Goal: Task Accomplishment & Management: Use online tool/utility

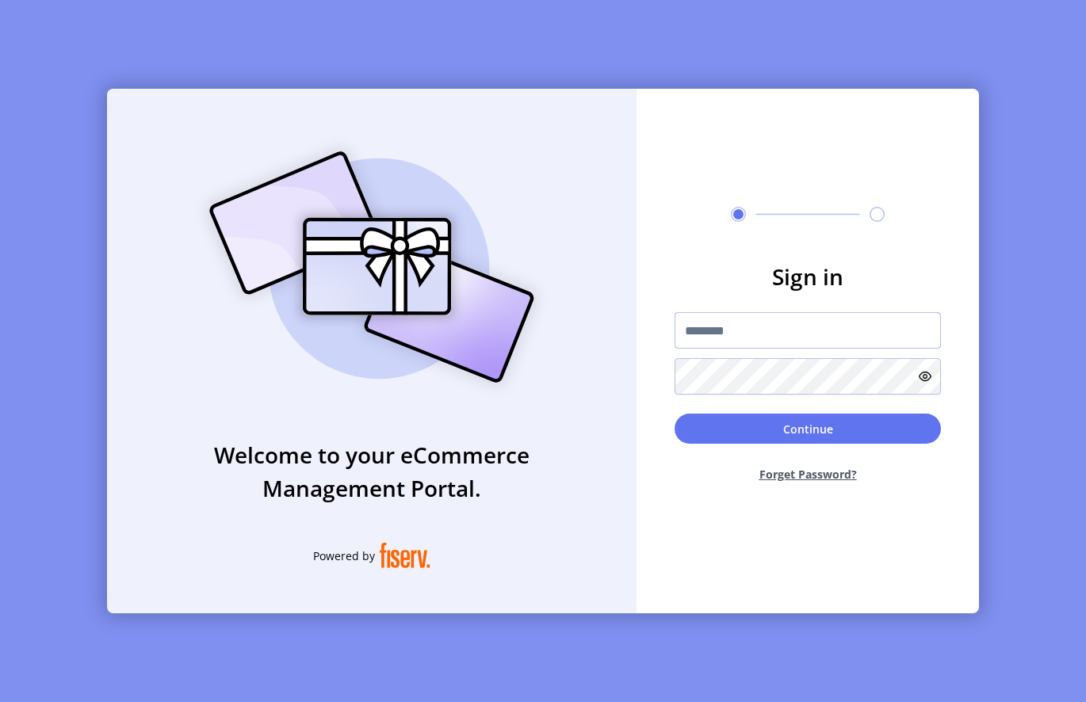
click at [709, 327] on input "text" at bounding box center [807, 330] width 266 height 36
paste input "*********"
type input "*********"
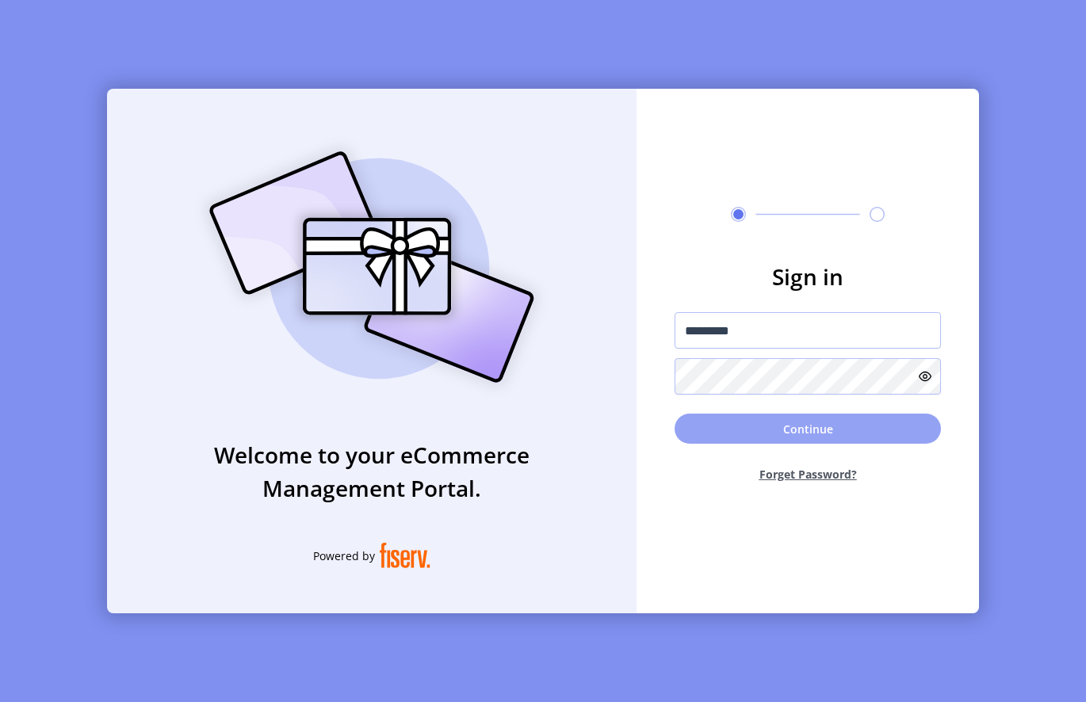
click at [791, 429] on button "Continue" at bounding box center [807, 429] width 266 height 30
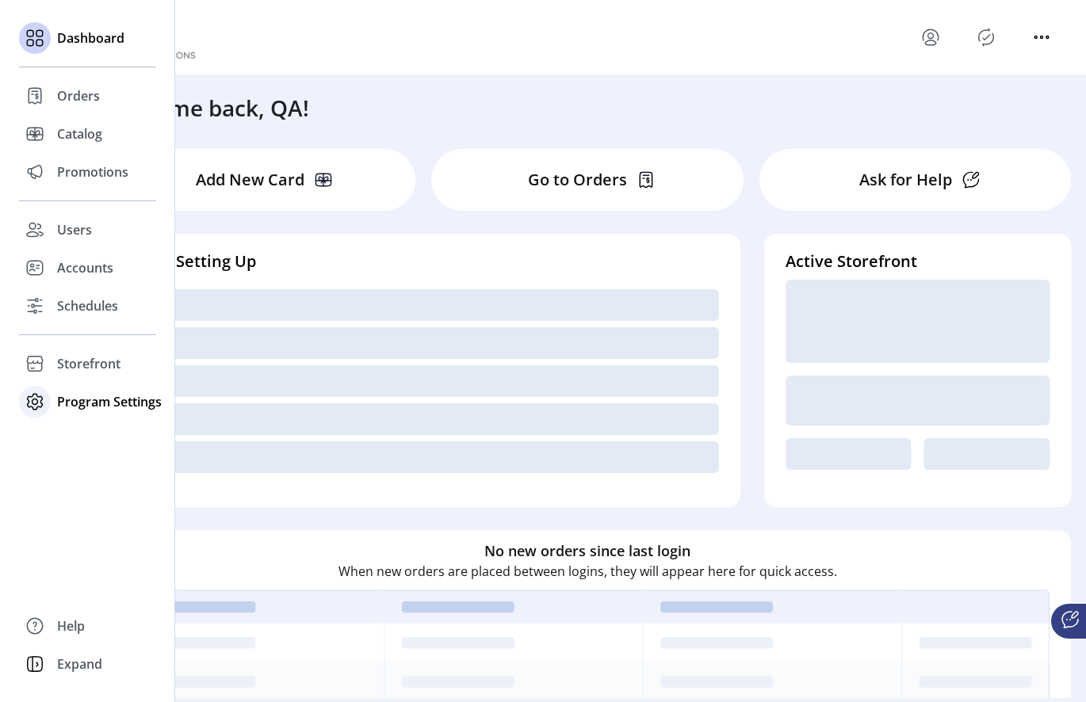
click at [38, 399] on icon at bounding box center [34, 401] width 25 height 25
click at [99, 431] on span "Templates" at bounding box center [88, 433] width 63 height 19
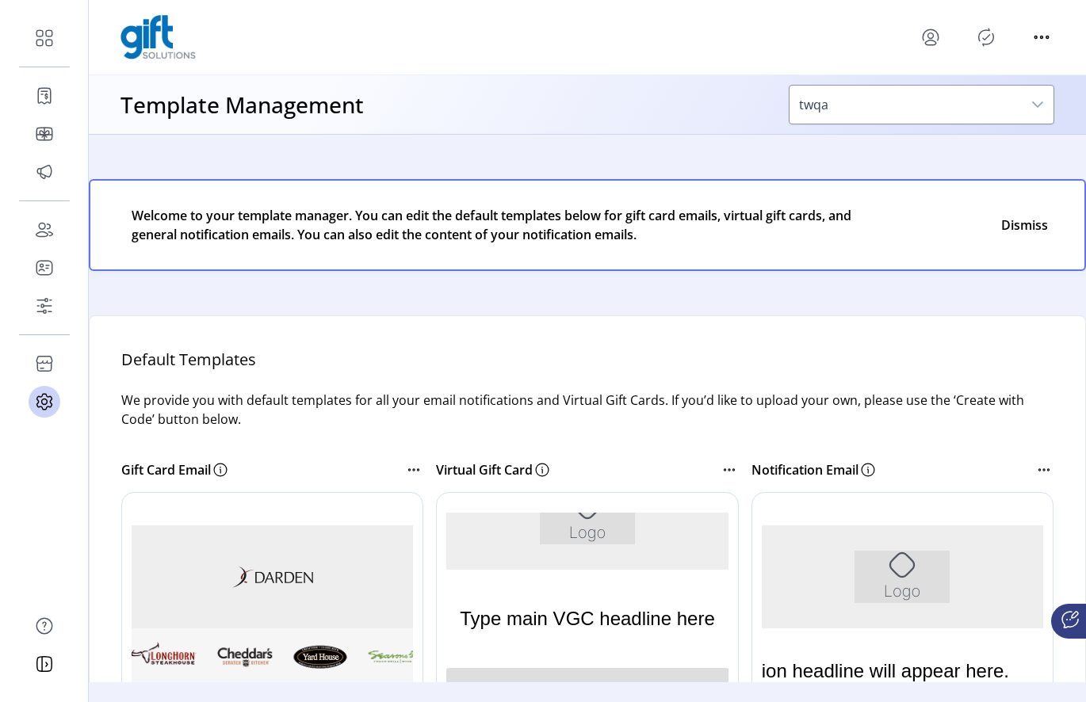
scroll to position [146, 0]
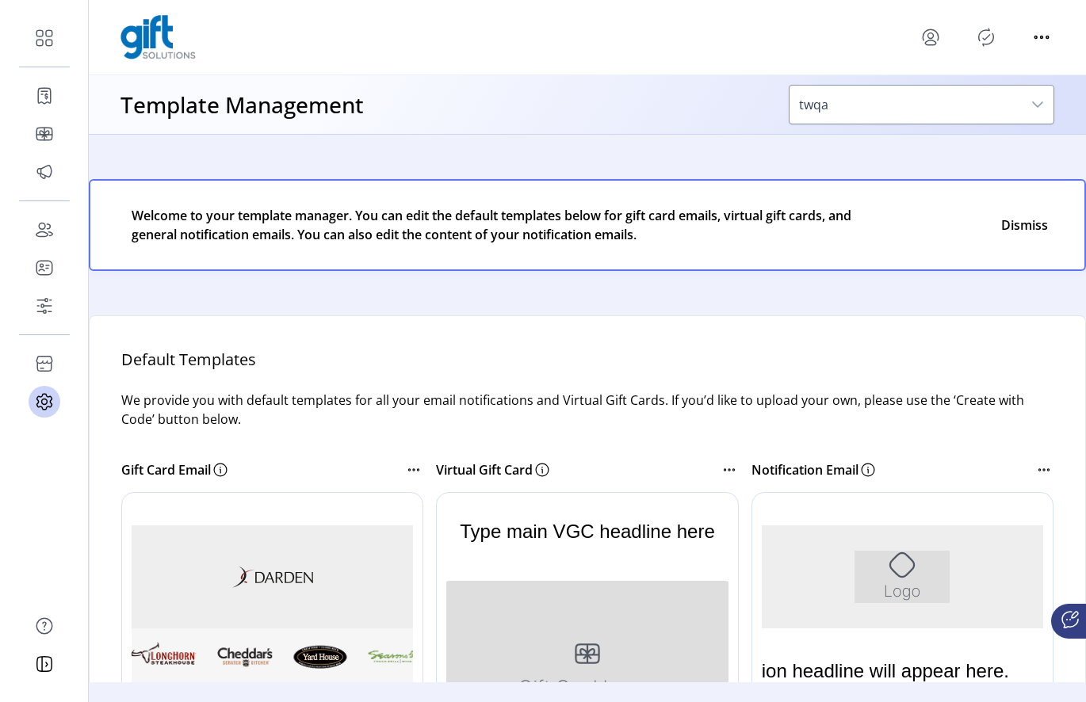
click at [578, 552] on p "Type main VGC headline here" at bounding box center [587, 531] width 255 height 60
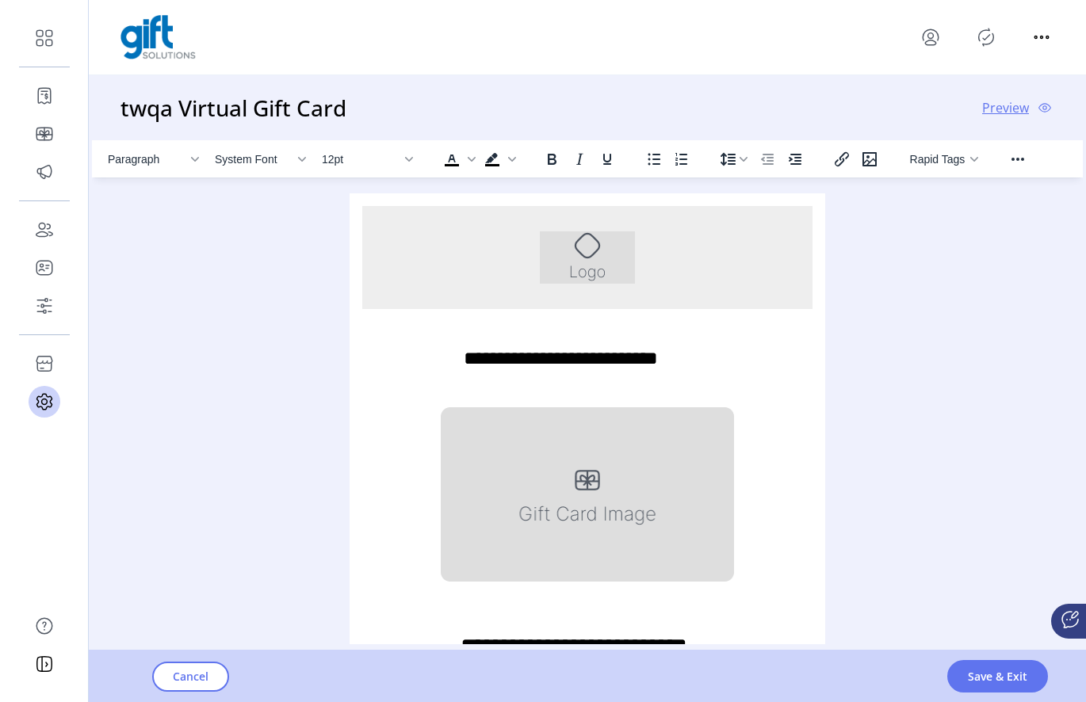
click at [610, 262] on img "Rich Text Area. Press ALT-0 for help." at bounding box center [587, 257] width 95 height 52
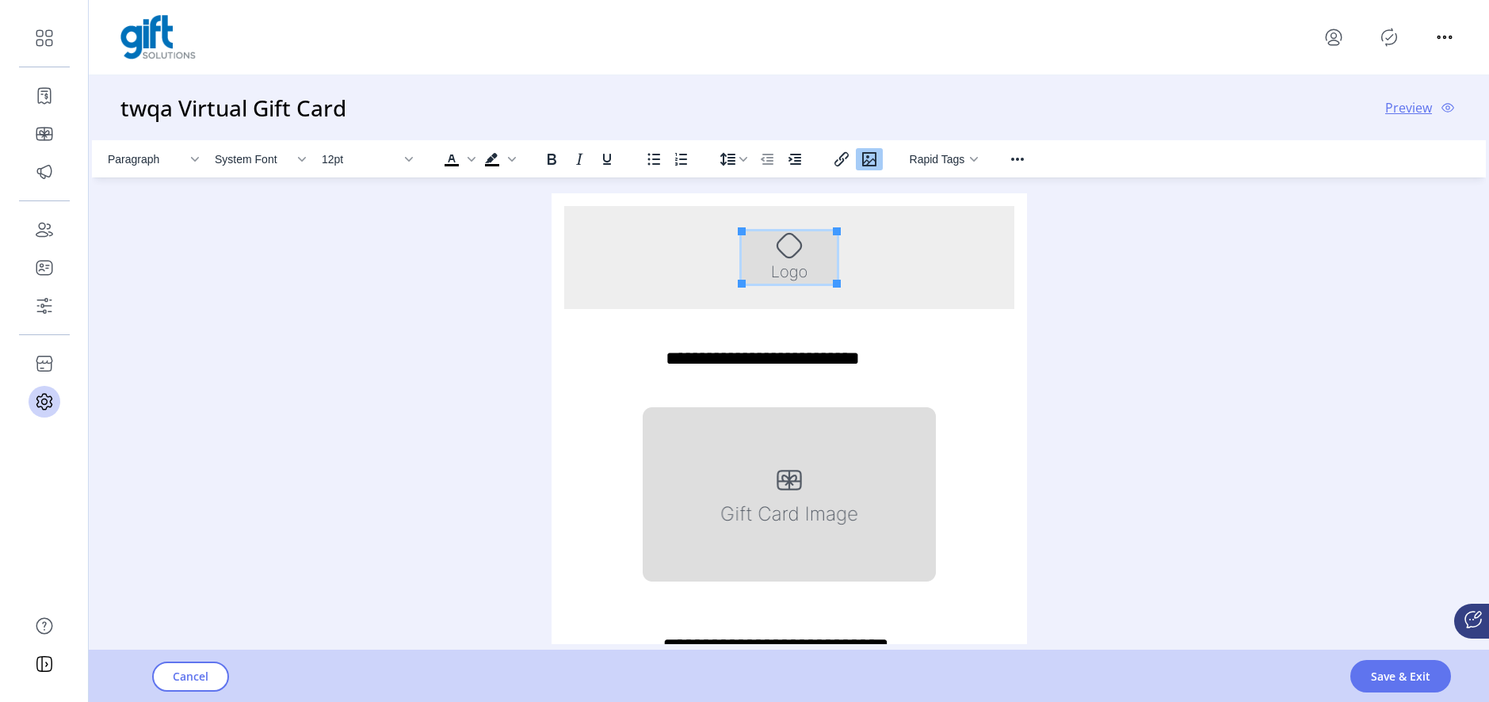
click at [1085, 260] on div "Paragraph System Font 12pt To open the popup, press Shift+Enter To open the pop…" at bounding box center [789, 392] width 1394 height 504
click at [198, 682] on span "Cancel" at bounding box center [191, 676] width 36 height 17
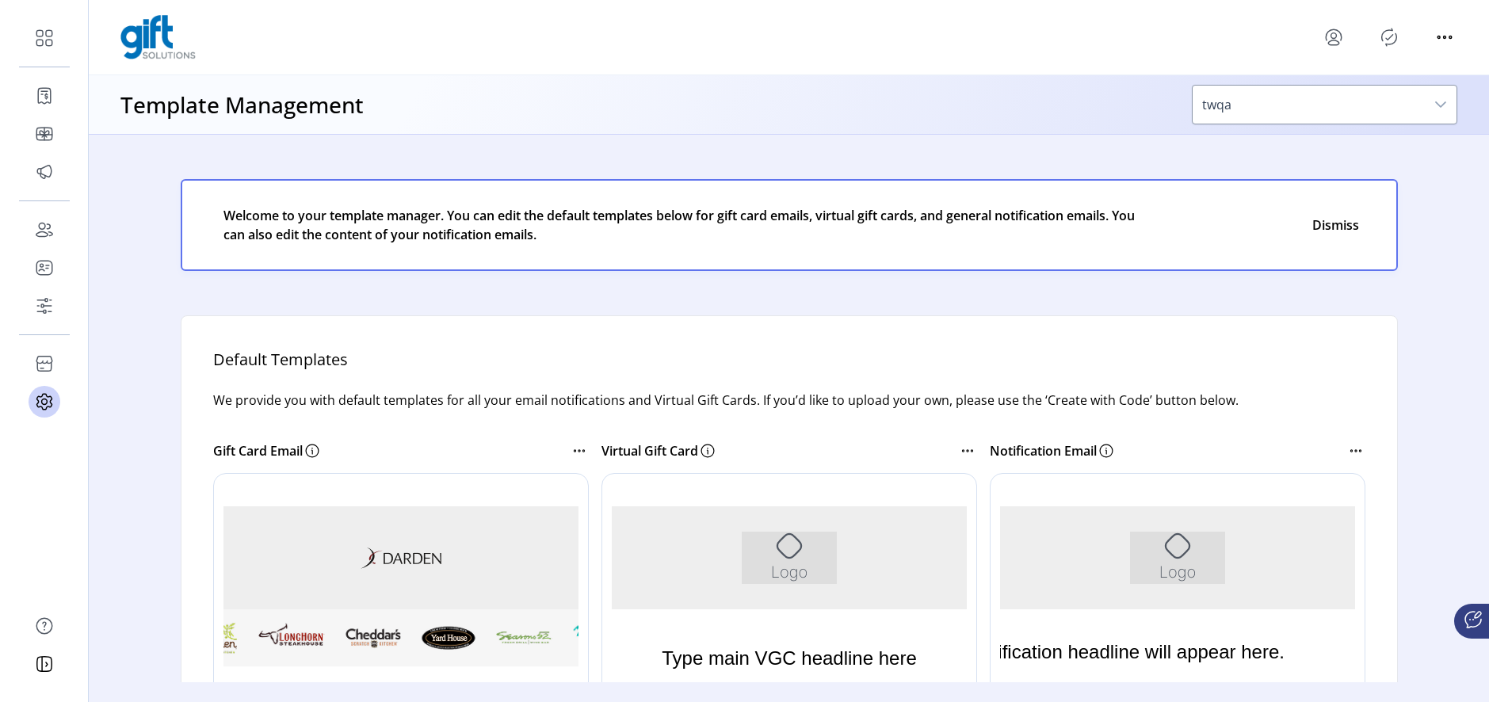
click at [682, 527] on div "Rich Text Area. Press ALT-0 for help." at bounding box center [788, 557] width 450 height 103
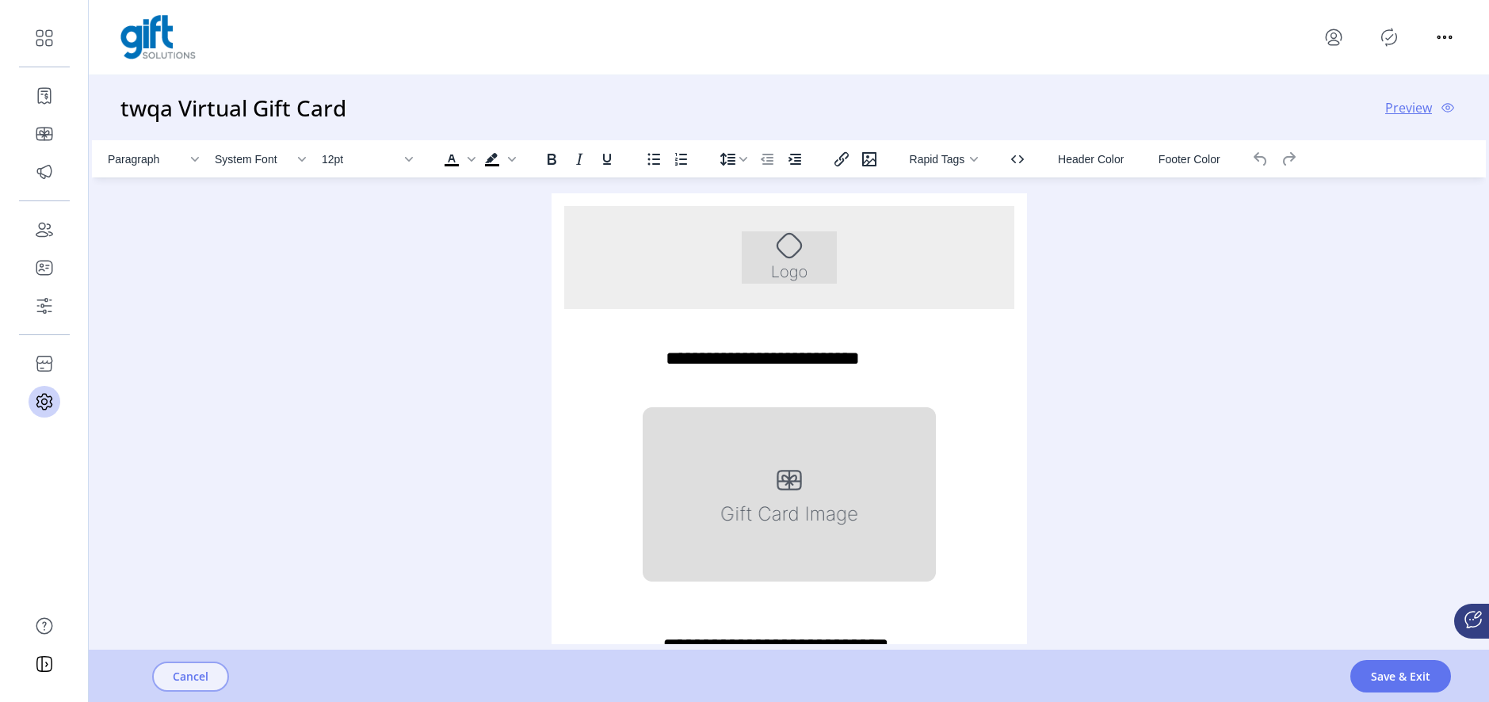
click at [182, 688] on button "Cancel" at bounding box center [190, 677] width 77 height 30
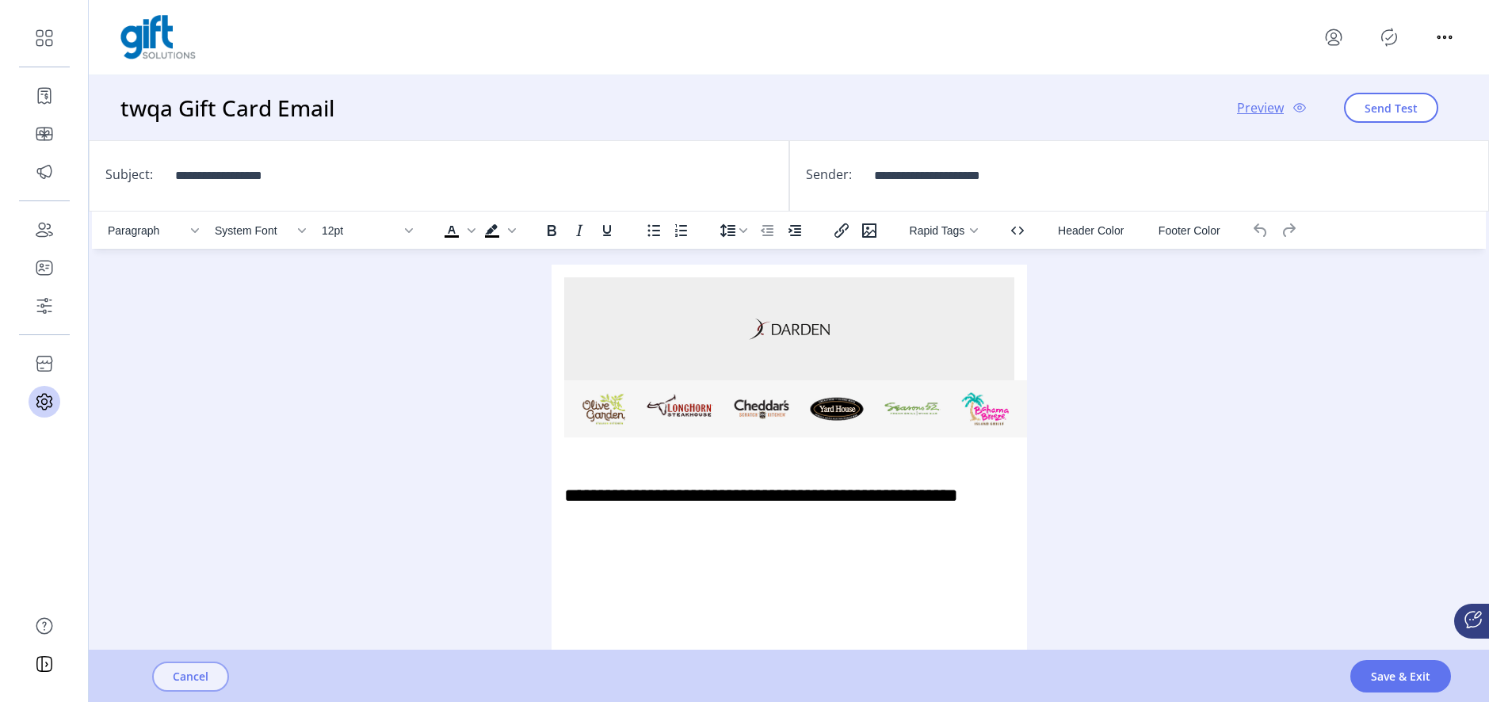
click at [189, 677] on span "Cancel" at bounding box center [191, 676] width 36 height 17
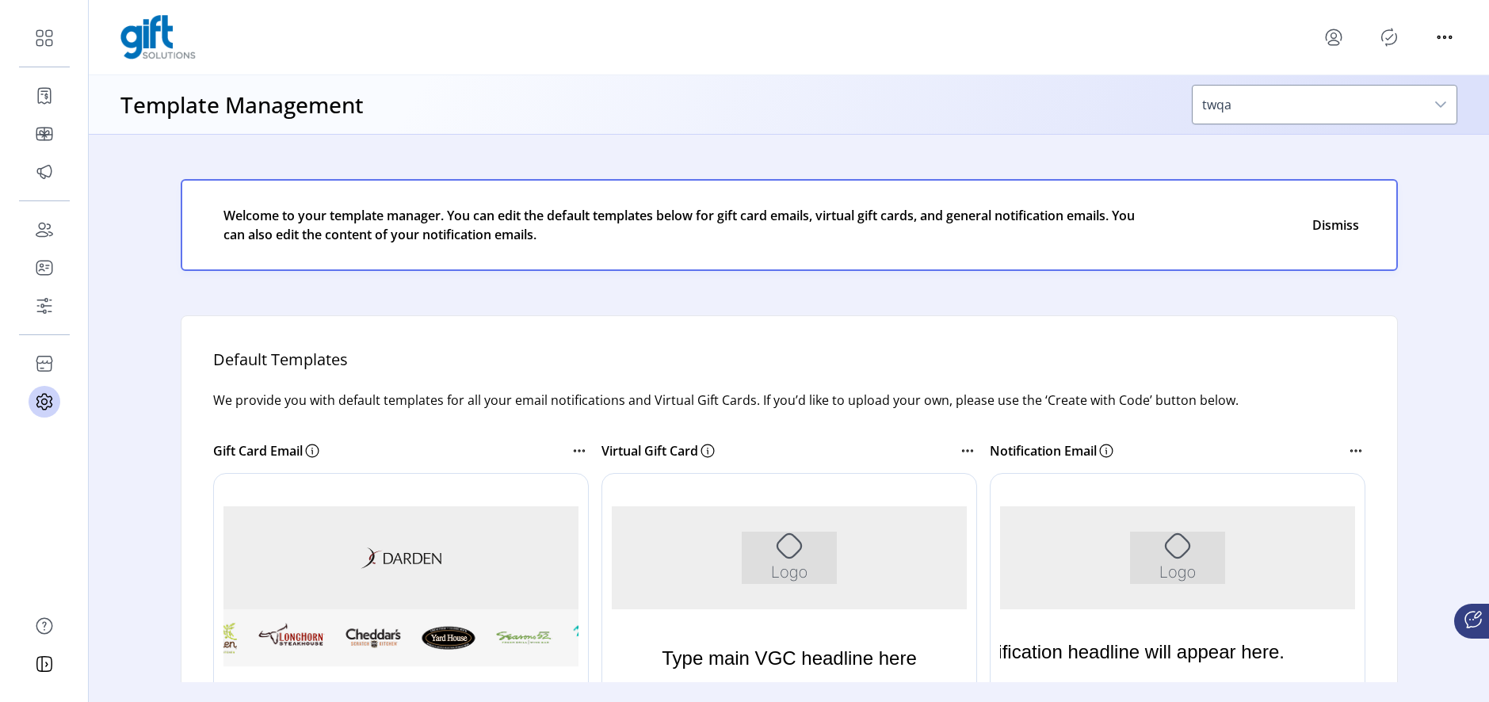
click at [734, 533] on div "Rich Text Area. Press ALT-0 for help." at bounding box center [788, 557] width 450 height 103
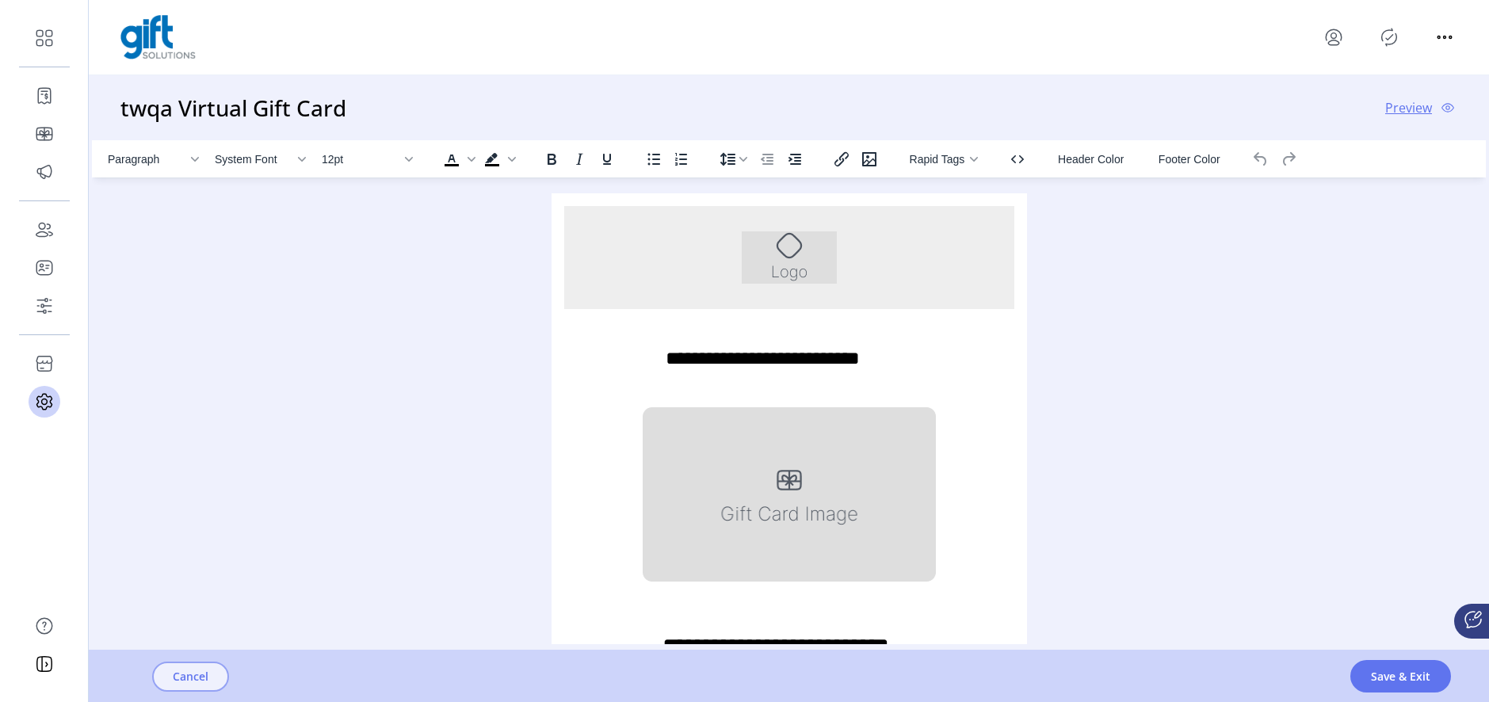
click at [203, 681] on span "Cancel" at bounding box center [191, 676] width 36 height 17
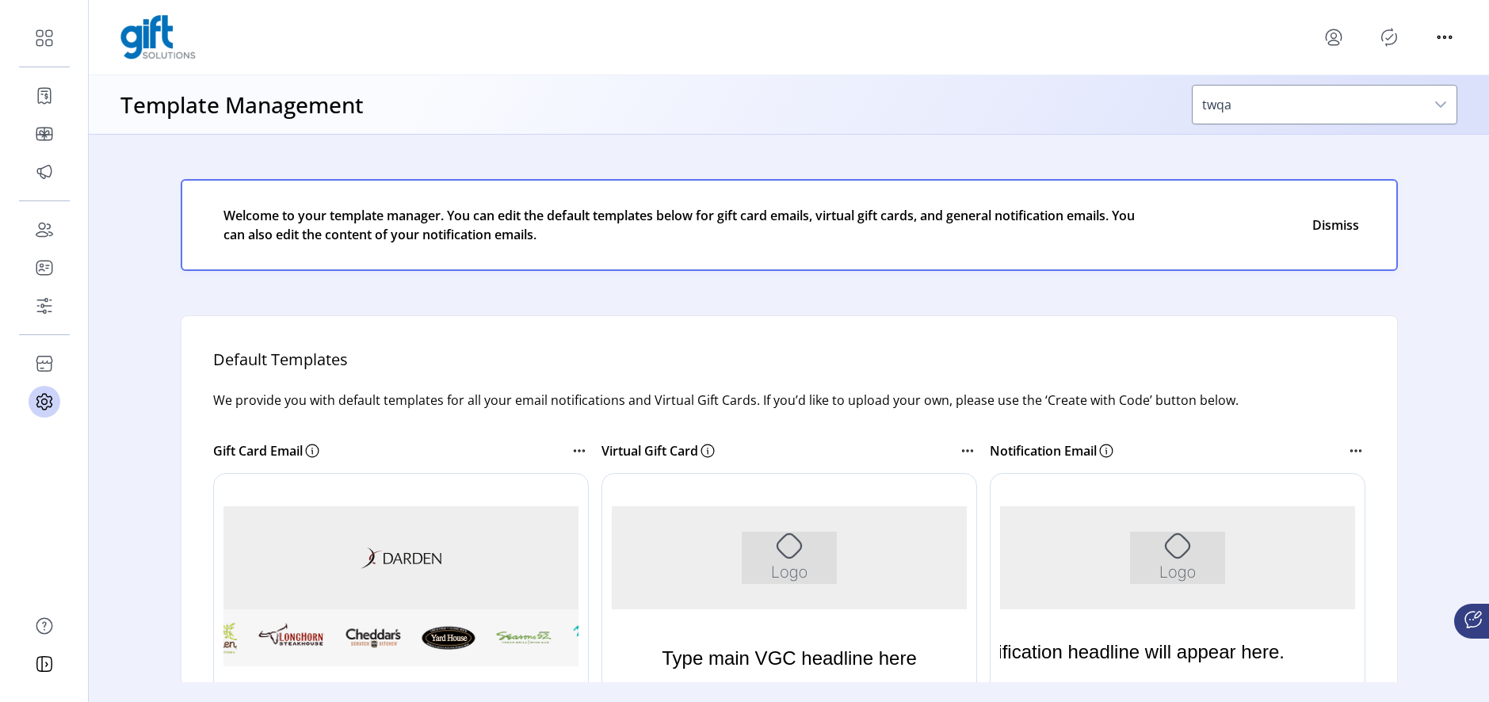
click at [432, 551] on img "Rich Text Area. Press ALT-0 for help." at bounding box center [400, 557] width 81 height 22
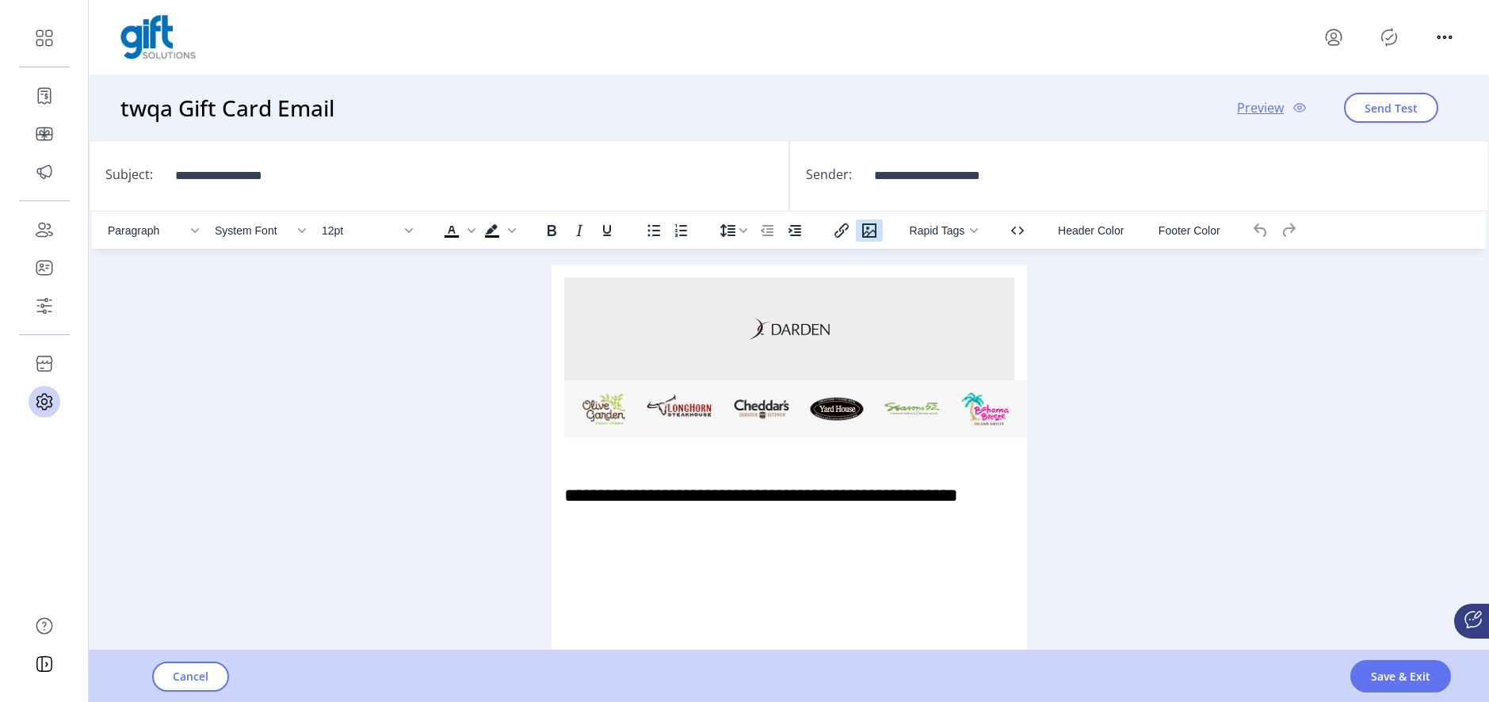
click at [869, 234] on icon "Insert/edit image" at bounding box center [869, 230] width 14 height 14
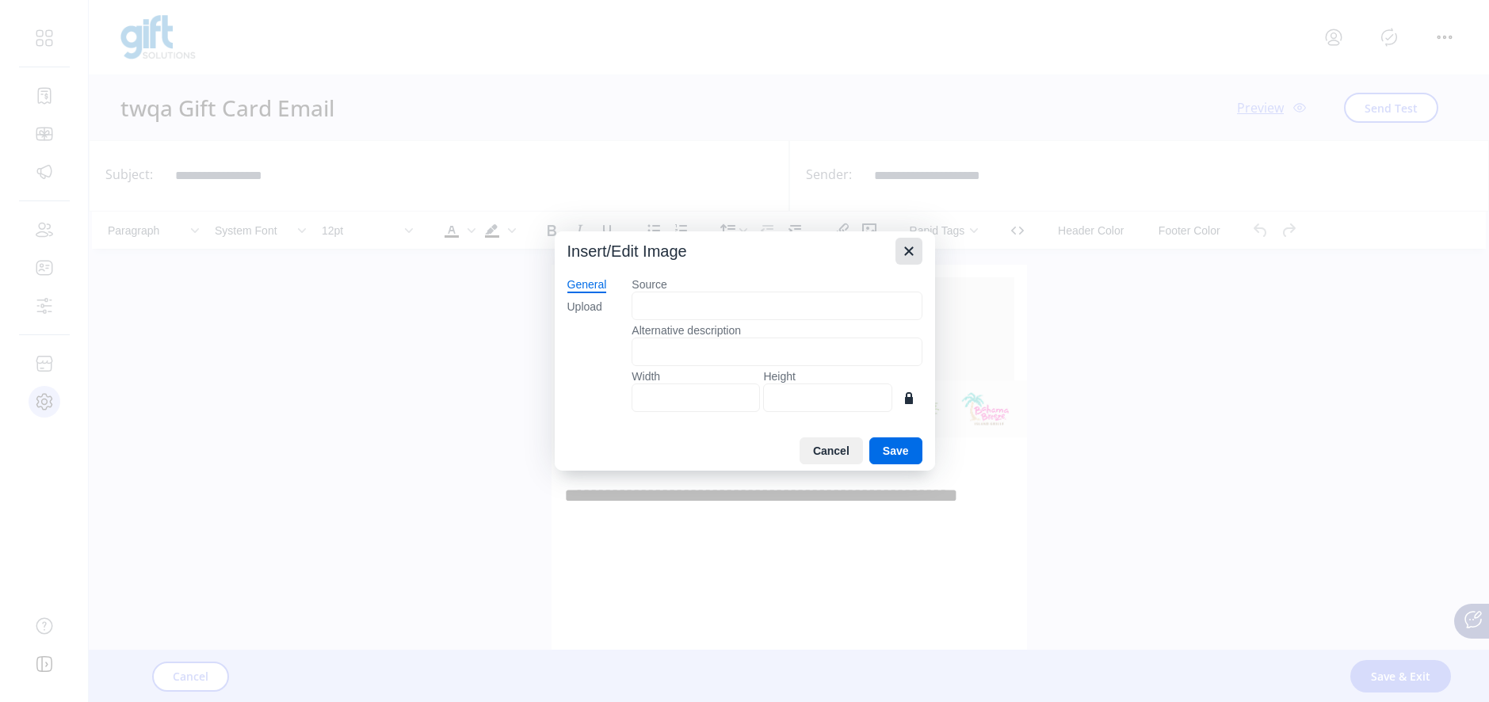
click at [911, 250] on icon "Close" at bounding box center [909, 251] width 19 height 19
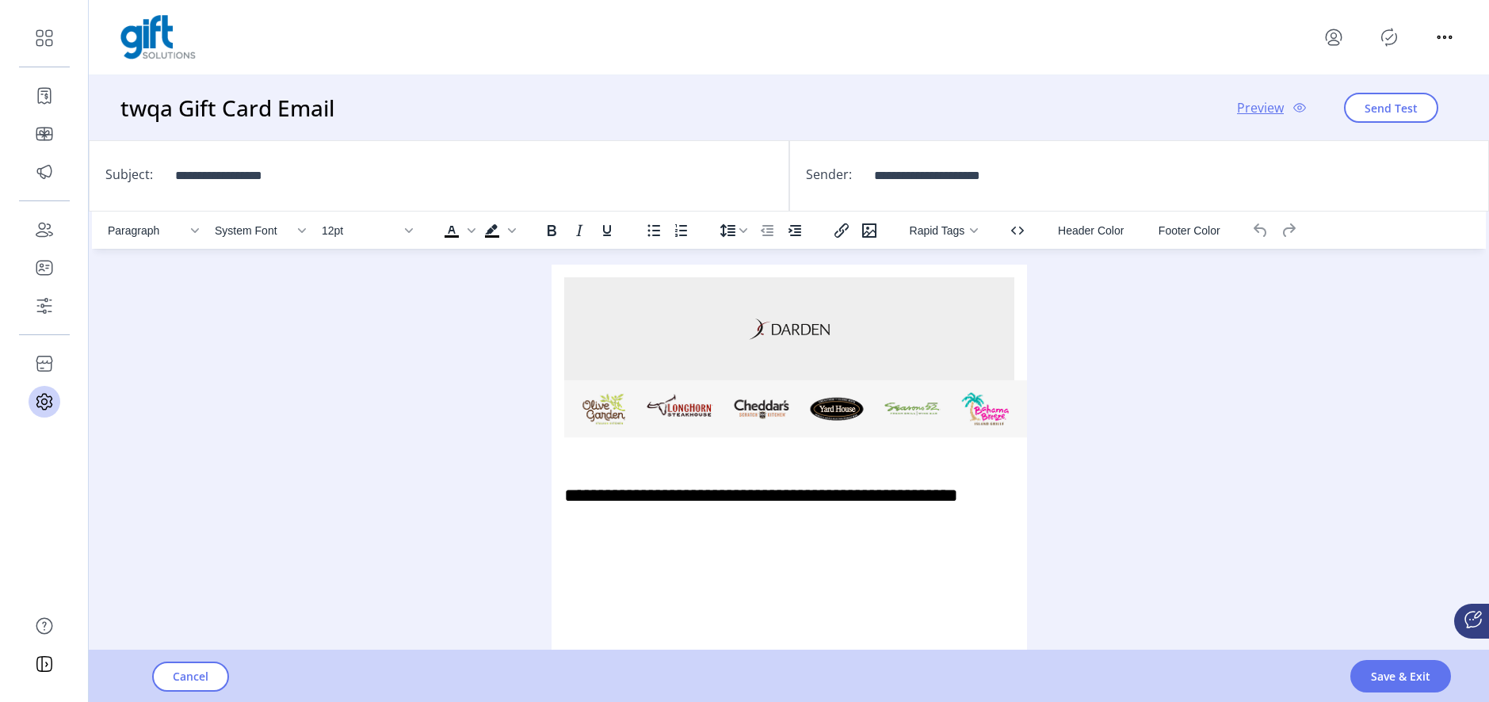
click at [816, 325] on img "Rich Text Area. Press ALT-0 for help." at bounding box center [788, 329] width 81 height 22
click at [869, 233] on icon "Insert/edit image" at bounding box center [869, 230] width 19 height 19
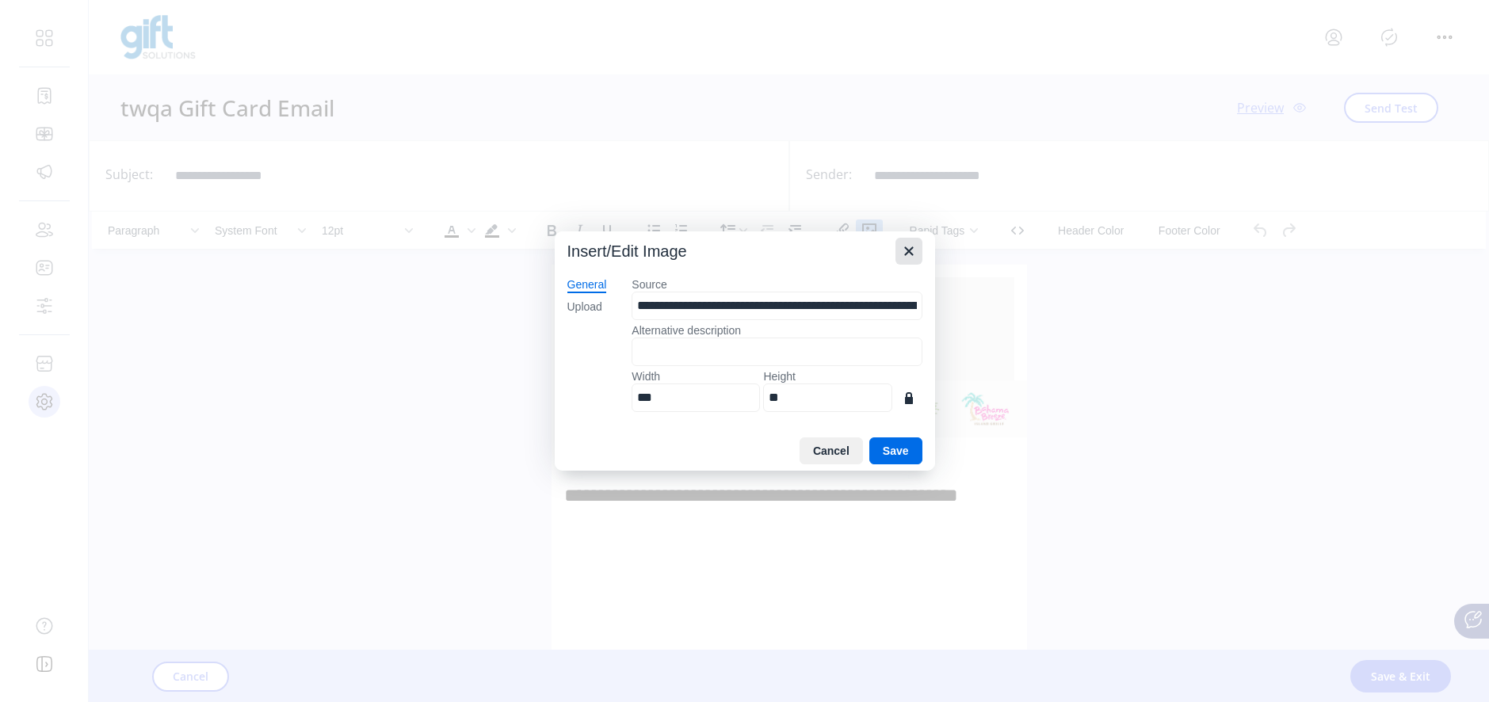
click at [903, 248] on icon "Close" at bounding box center [909, 251] width 19 height 19
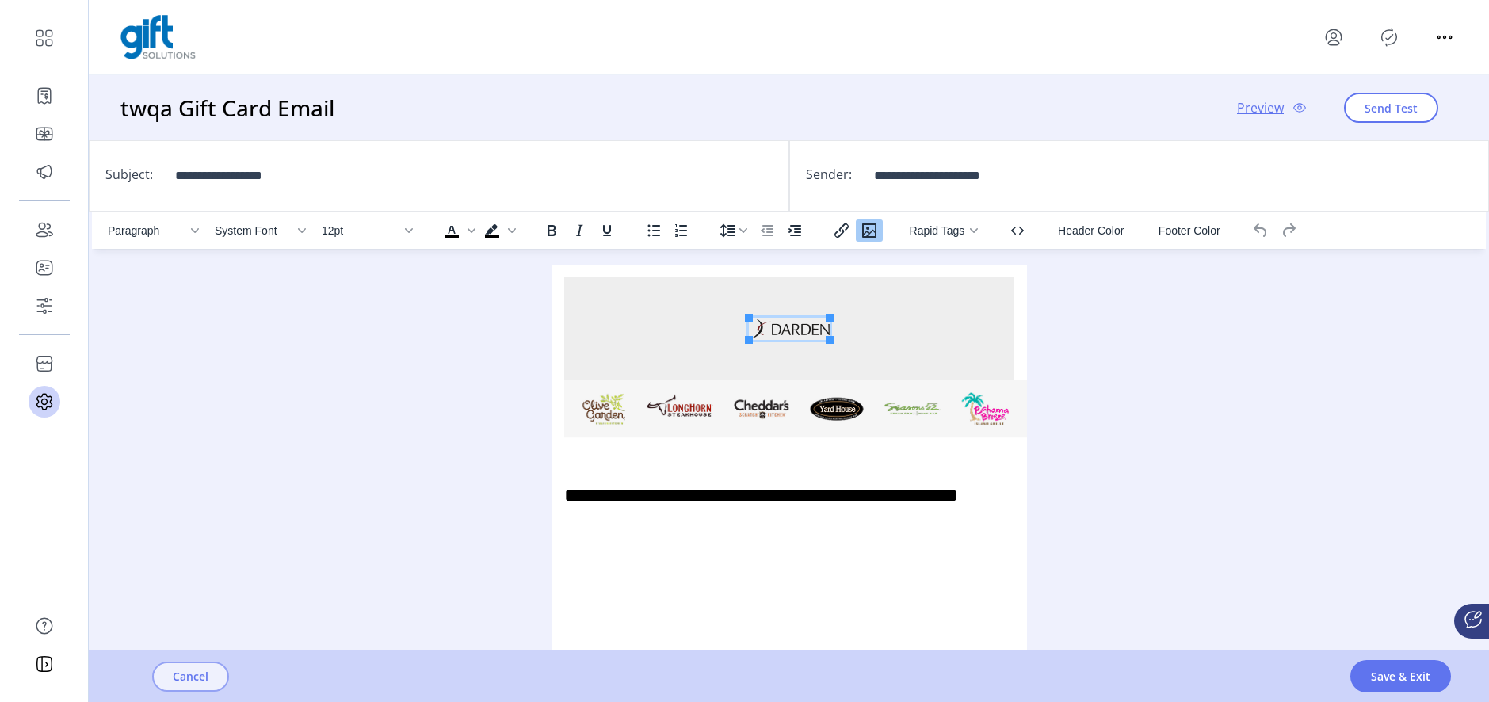
click at [197, 683] on span "Cancel" at bounding box center [191, 676] width 36 height 17
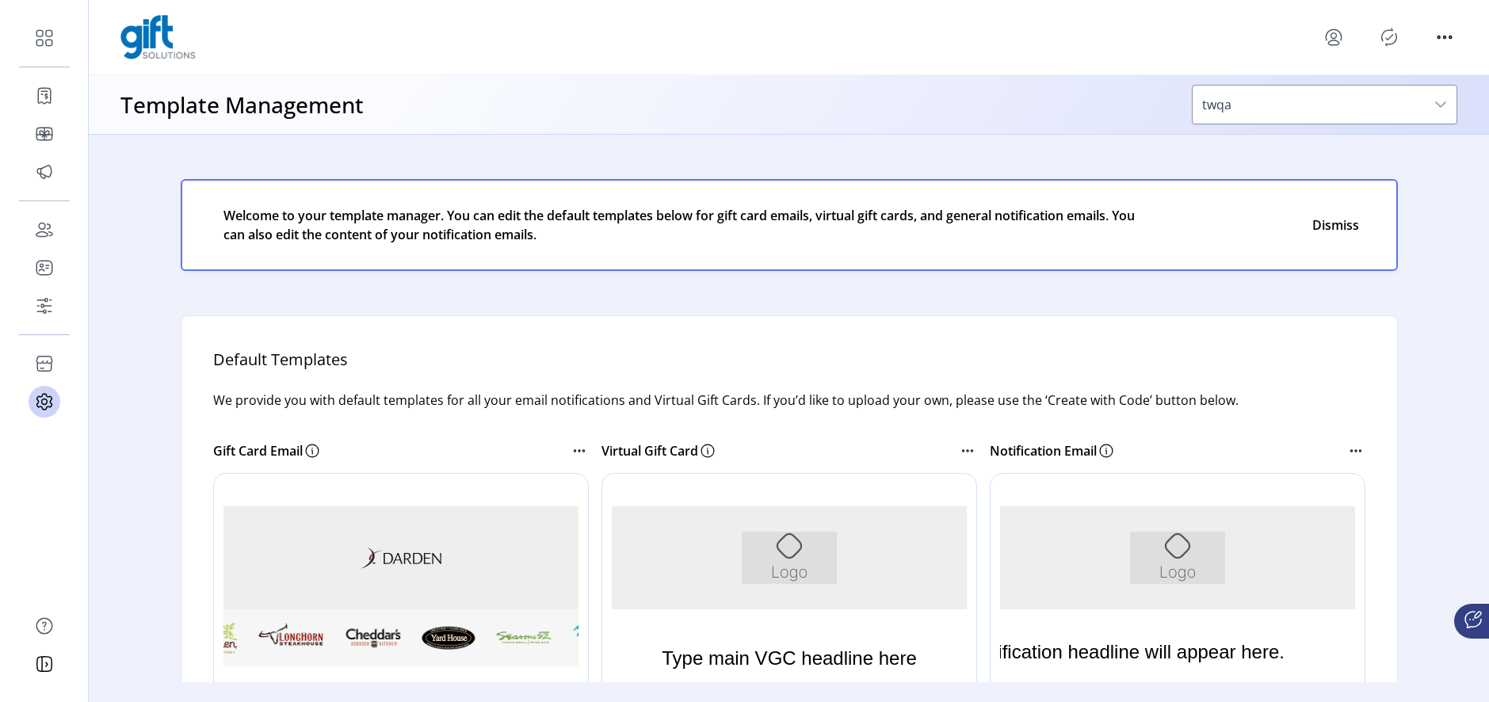
click at [831, 552] on img "Rich Text Area. Press ALT-0 for help." at bounding box center [788, 557] width 95 height 52
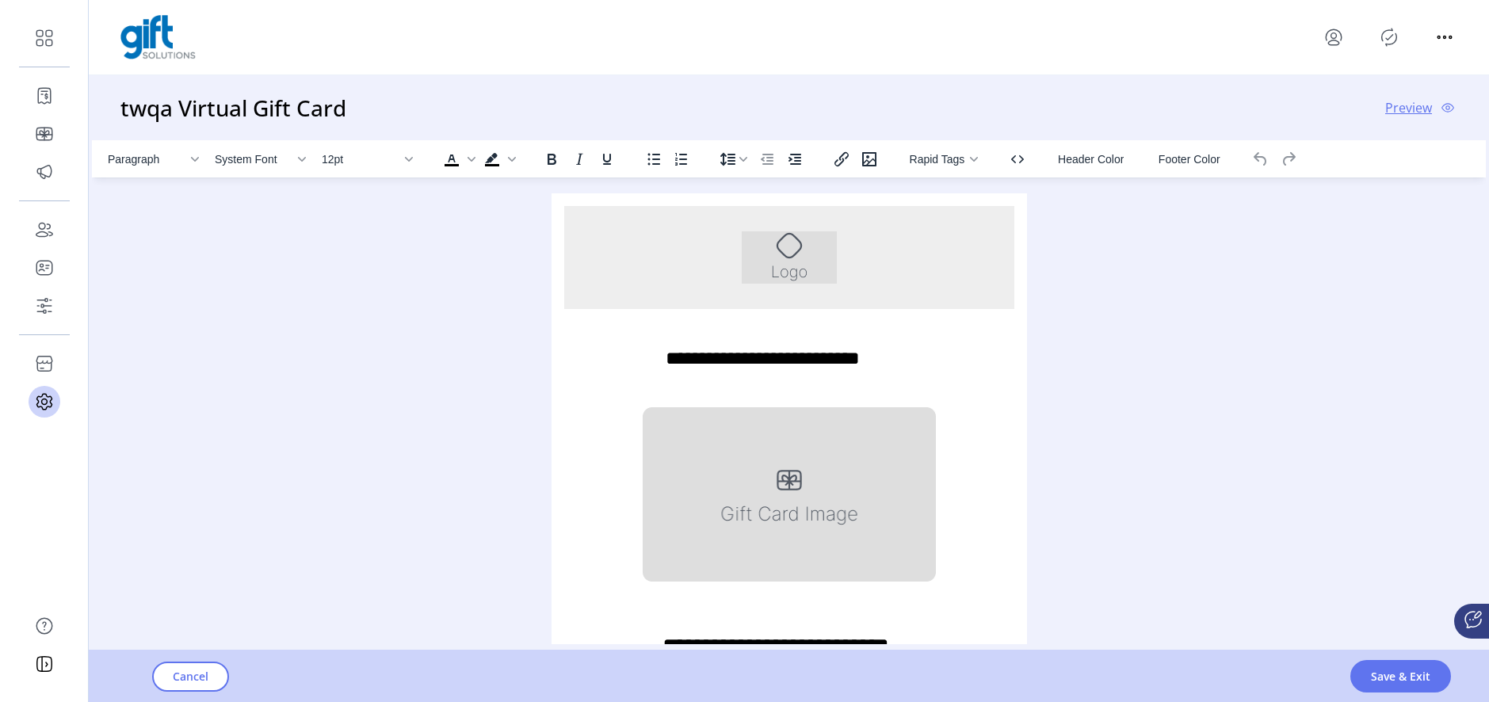
click at [819, 247] on img "Rich Text Area. Press ALT-0 for help." at bounding box center [788, 257] width 95 height 52
click at [871, 159] on icon "Insert/edit image" at bounding box center [869, 159] width 19 height 19
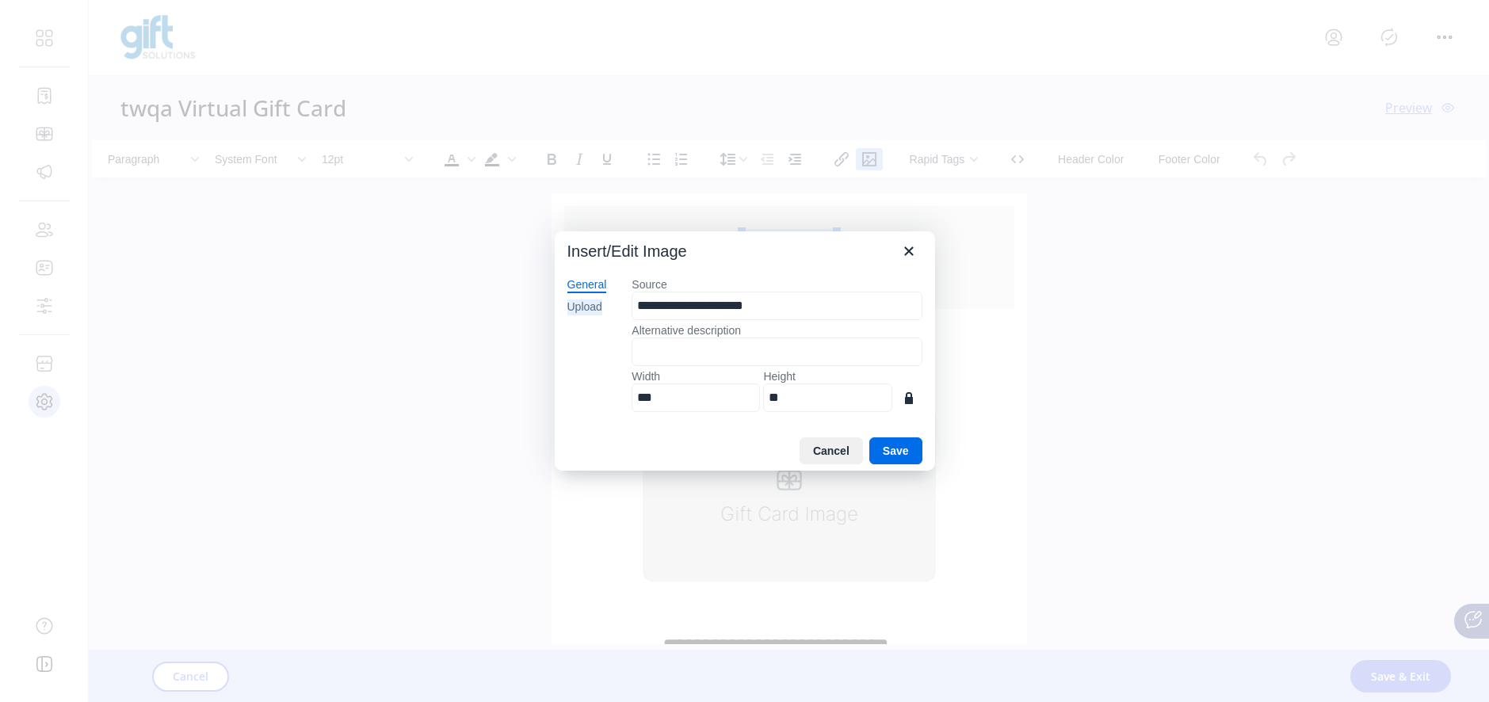
click at [582, 313] on div "Upload" at bounding box center [584, 308] width 35 height 16
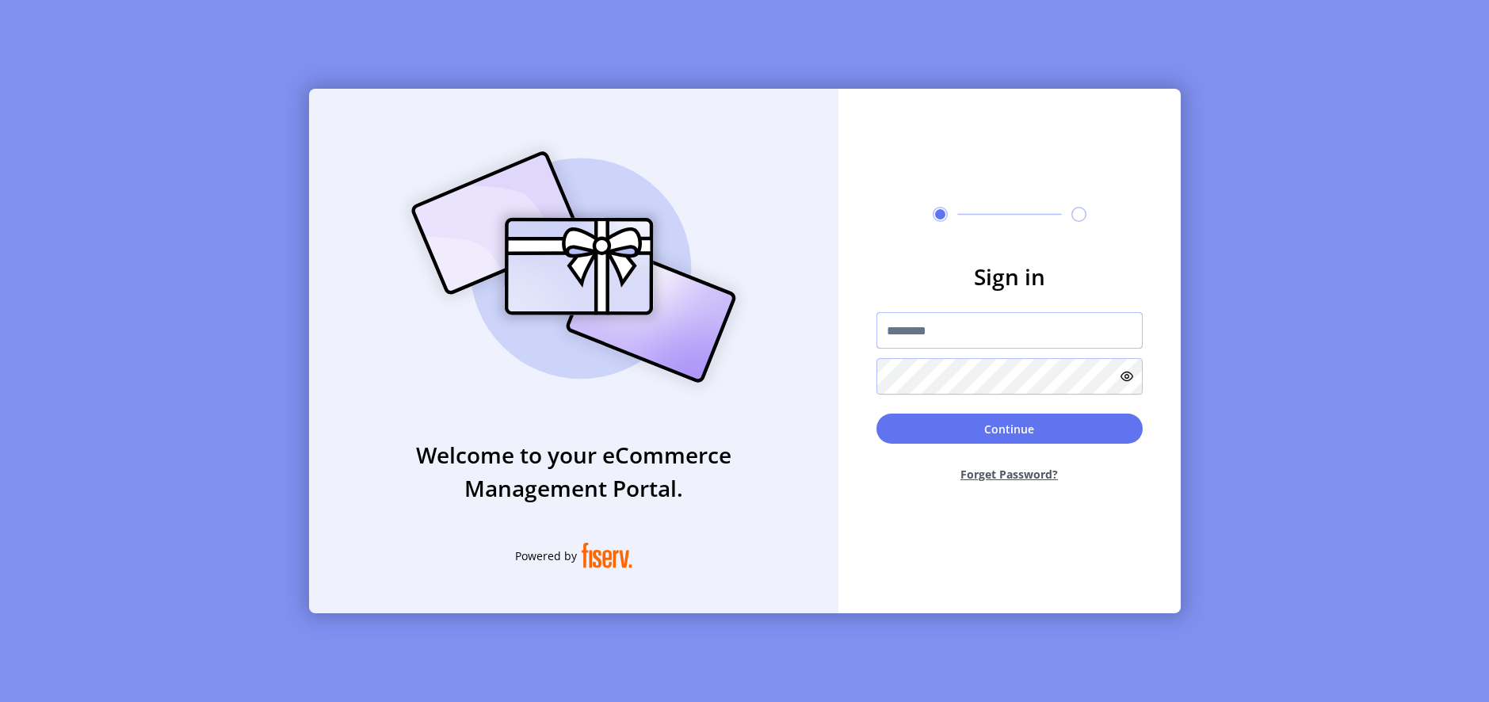
click at [981, 312] on input "text" at bounding box center [1010, 330] width 266 height 36
paste input "*********"
type input "*********"
click at [1074, 430] on button "Continue" at bounding box center [1010, 429] width 266 height 30
click at [1076, 329] on input "text" at bounding box center [1010, 330] width 266 height 36
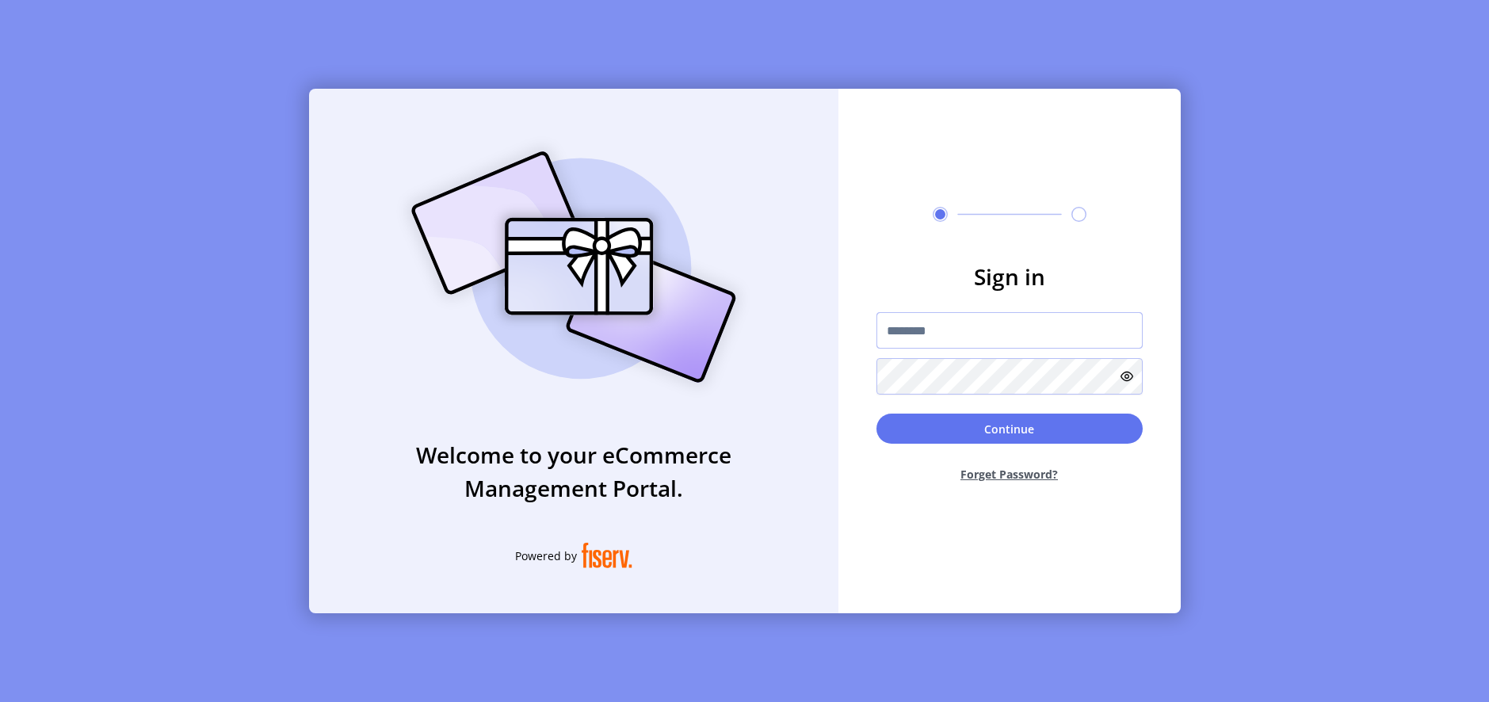
paste input "*********"
type input "*********"
click at [1079, 430] on button "Continue" at bounding box center [1010, 429] width 266 height 30
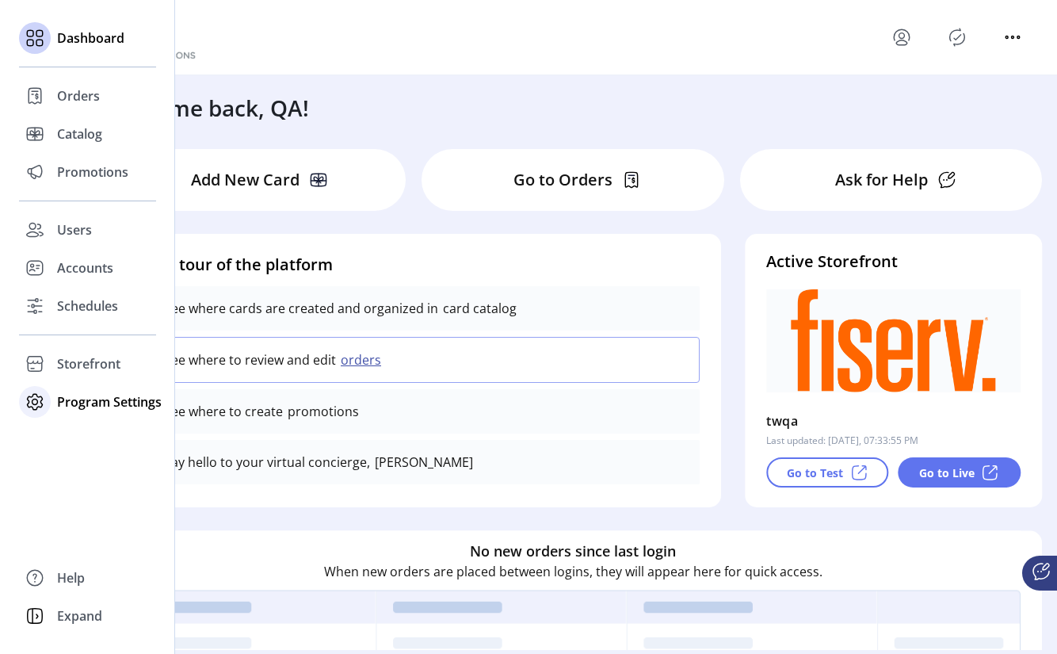
click at [33, 401] on icon at bounding box center [34, 401] width 25 height 25
click at [109, 432] on span "Templates" at bounding box center [88, 433] width 63 height 19
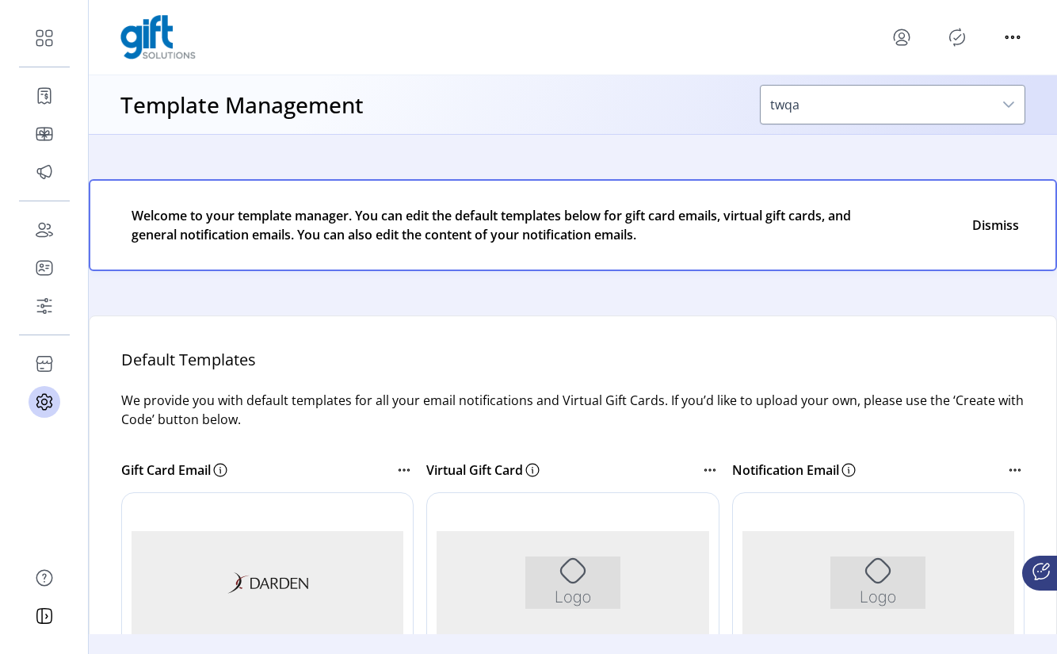
click at [524, 568] on div "Rich Text Area. Press ALT-0 for help." at bounding box center [573, 582] width 450 height 103
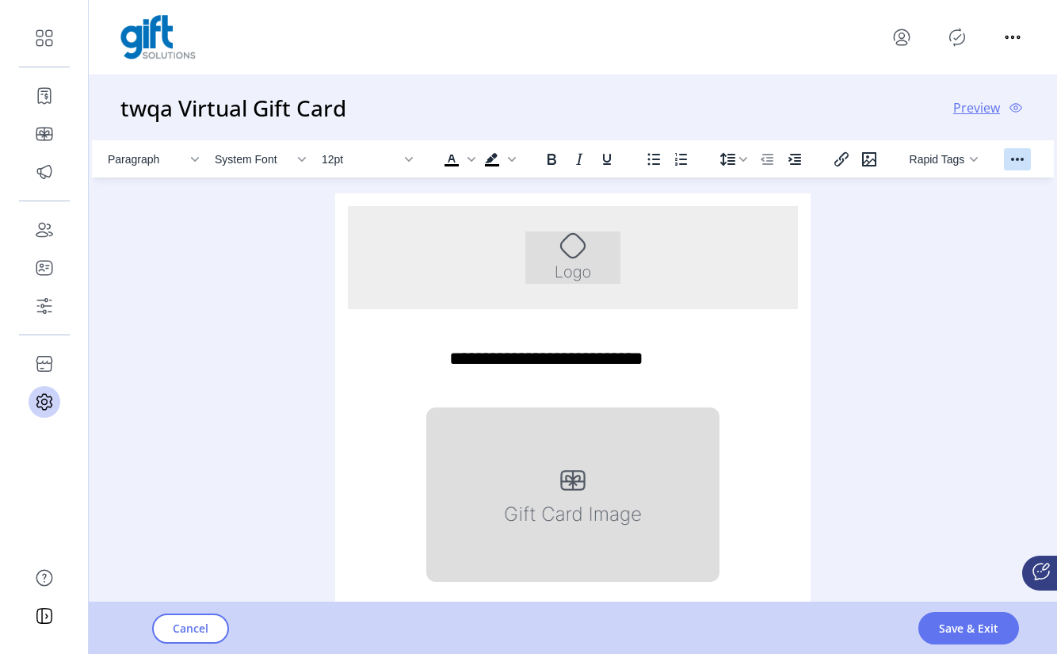
click at [1019, 159] on icon "Reveal or hide additional toolbar items" at bounding box center [1017, 159] width 19 height 19
click at [787, 183] on span "Header Color" at bounding box center [801, 189] width 66 height 13
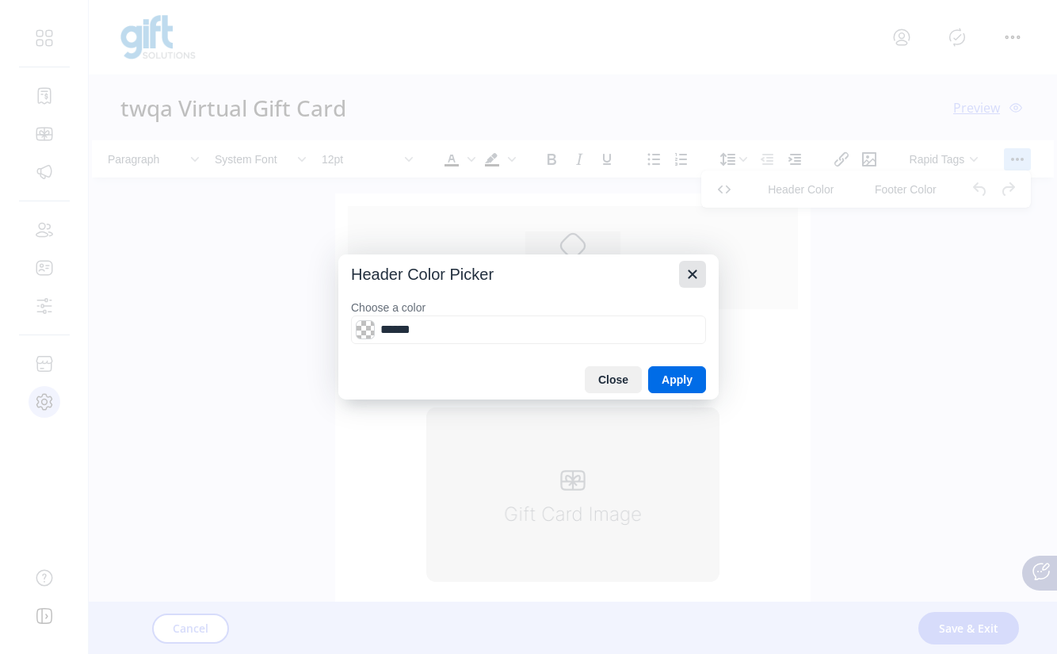
click at [691, 271] on icon "Close" at bounding box center [692, 274] width 19 height 19
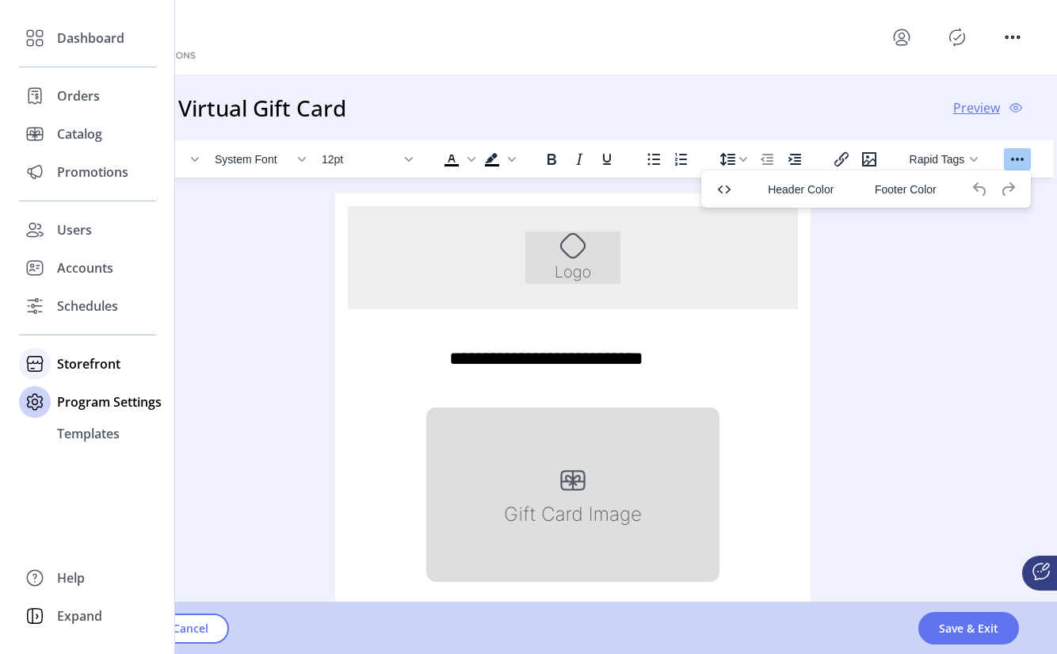
click at [43, 361] on icon at bounding box center [34, 363] width 25 height 25
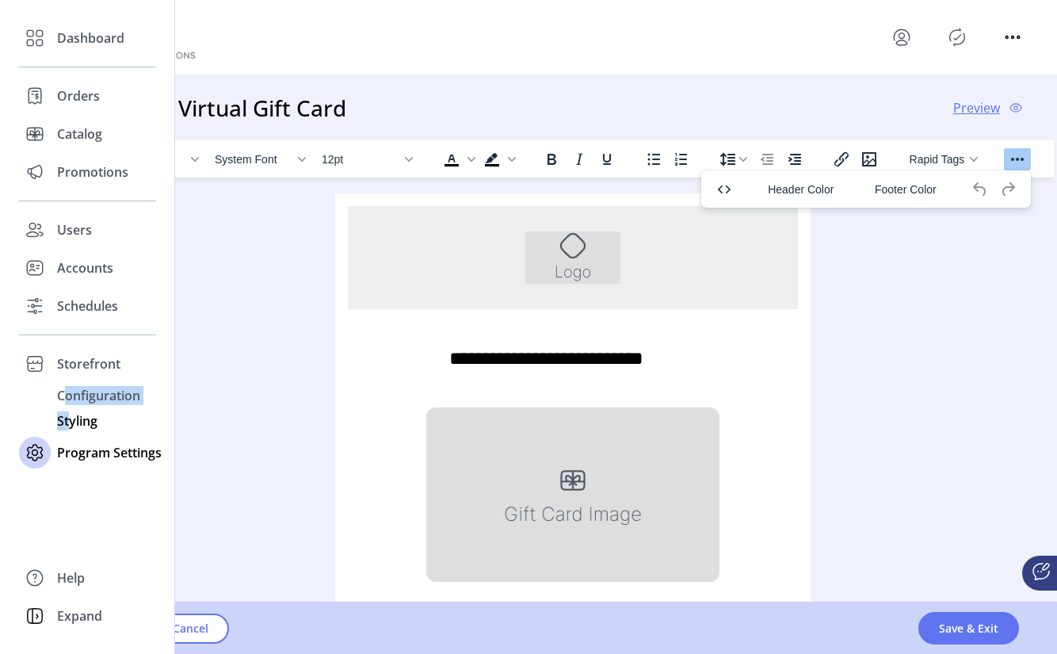
drag, startPoint x: 68, startPoint y: 398, endPoint x: 68, endPoint y: 423, distance: 25.4
click at [68, 423] on div "Dashboard Orders Catalog Promotions Users Accounts Schedules Storefront Configu…" at bounding box center [87, 245] width 137 height 453
click at [81, 423] on span "Styling" at bounding box center [77, 420] width 40 height 19
click at [85, 426] on span "Styling" at bounding box center [77, 420] width 40 height 19
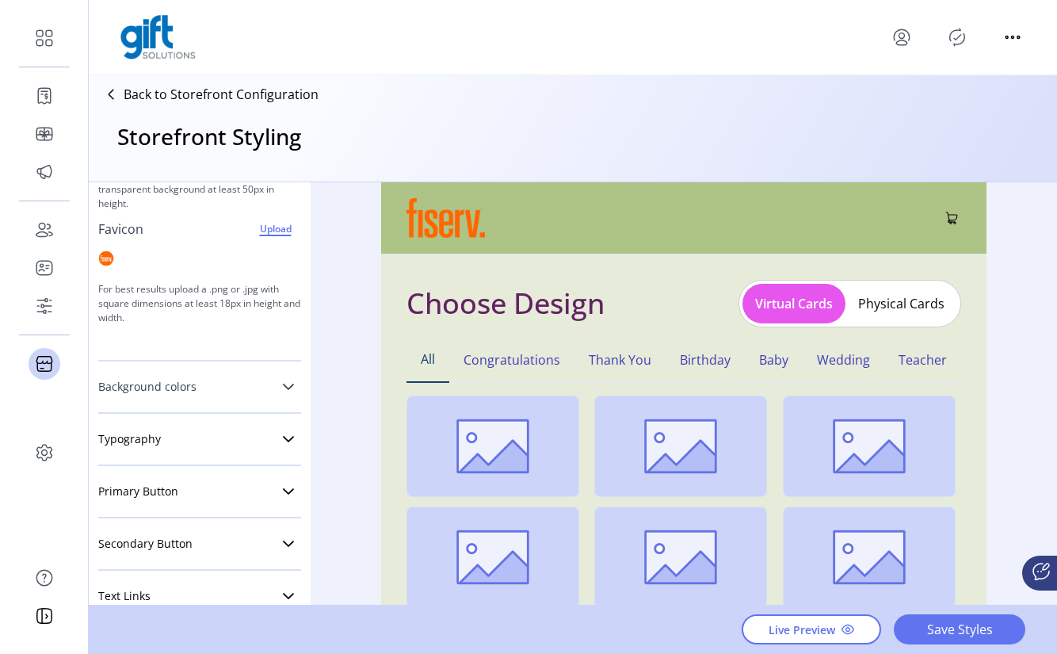
scroll to position [216, 0]
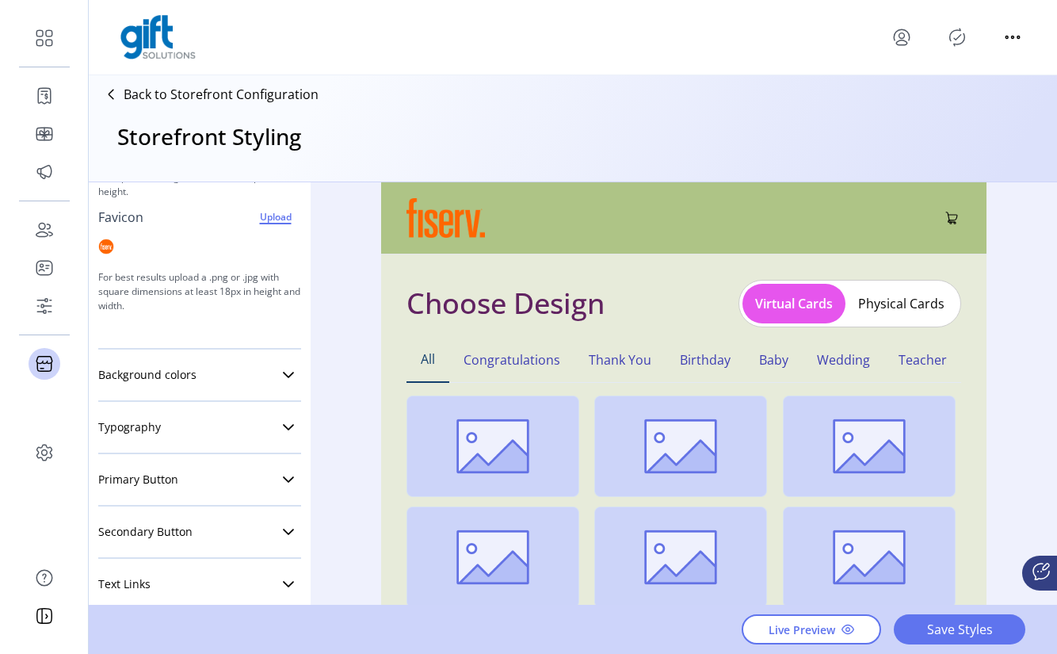
click at [223, 353] on div "Background colors Background Header background Footer background" at bounding box center [199, 375] width 203 height 52
click at [224, 375] on link "Background colors" at bounding box center [199, 375] width 203 height 32
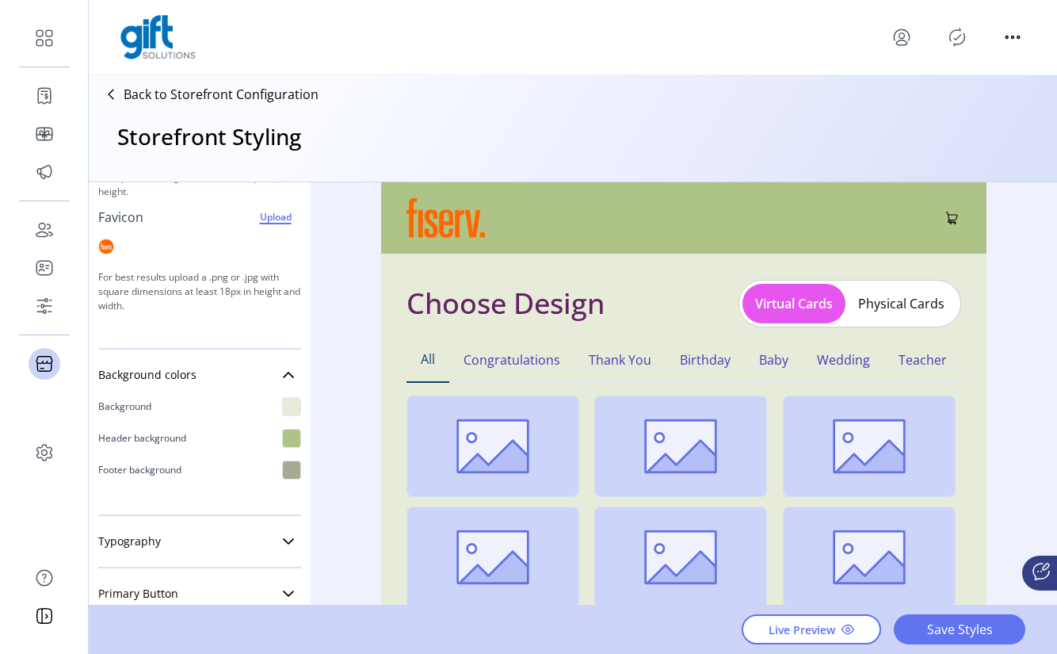
click at [283, 410] on div at bounding box center [291, 406] width 19 height 19
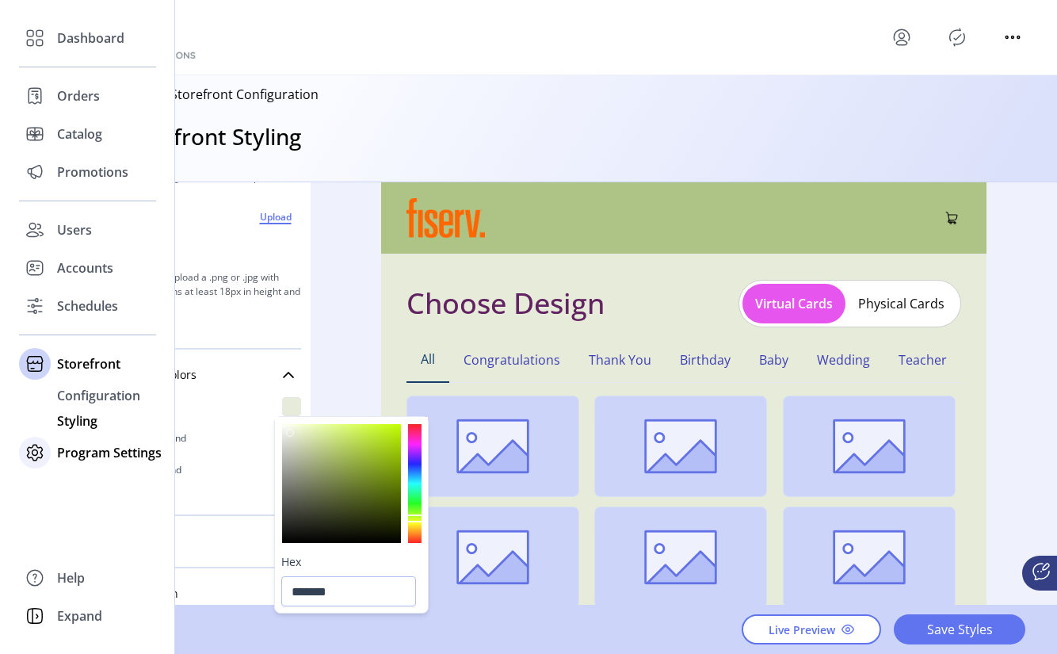
click at [40, 456] on icon at bounding box center [34, 452] width 25 height 25
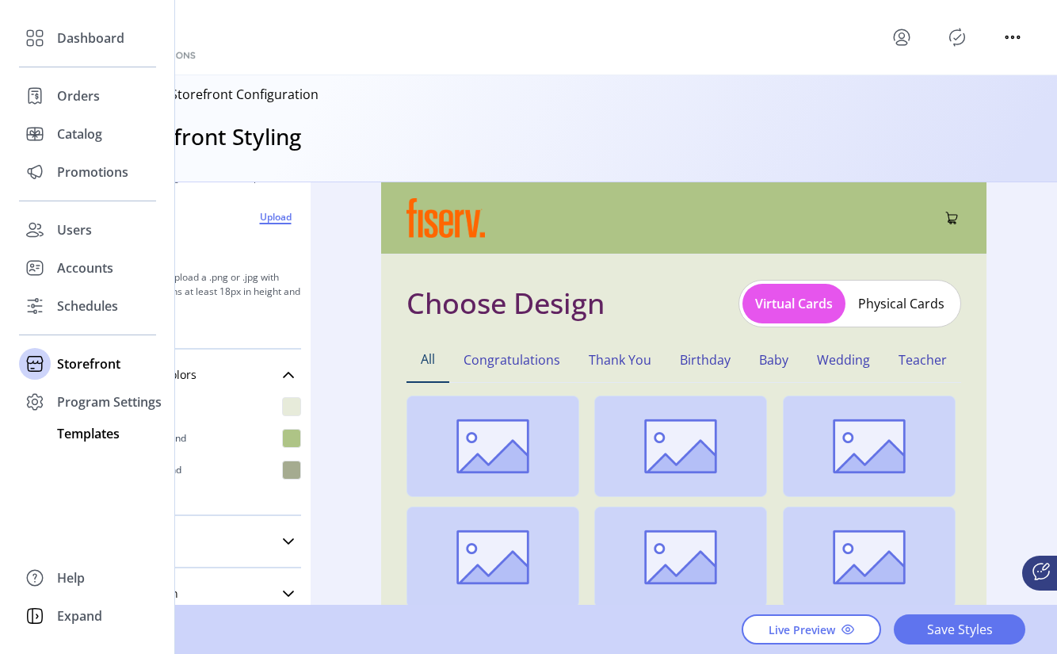
click at [75, 438] on span "Templates" at bounding box center [88, 433] width 63 height 19
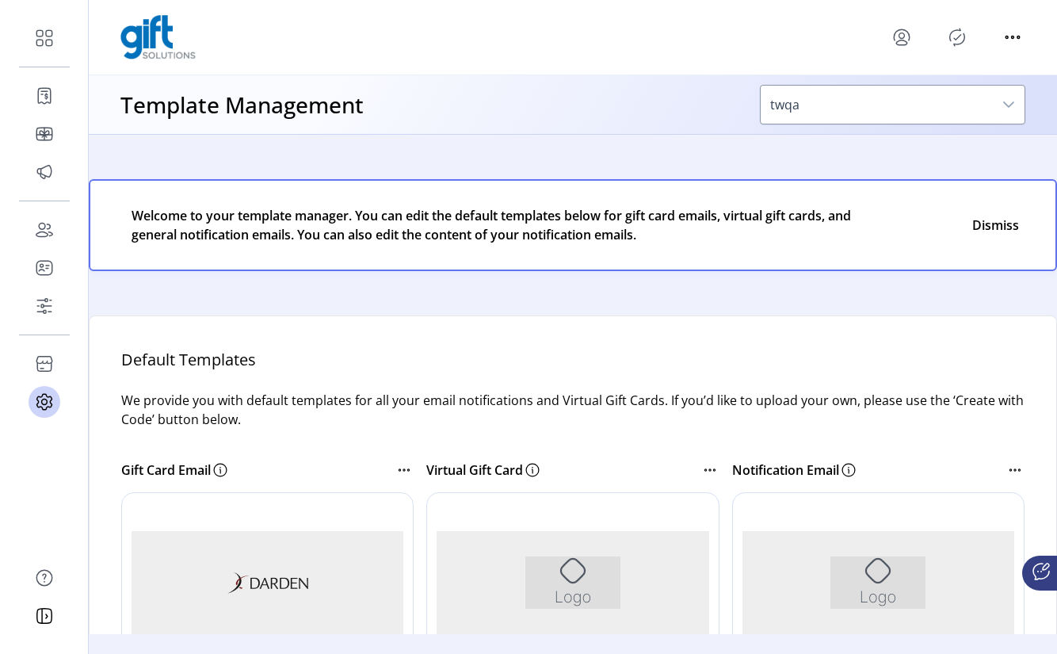
click at [538, 556] on img "Rich Text Area. Press ALT-0 for help." at bounding box center [572, 582] width 95 height 52
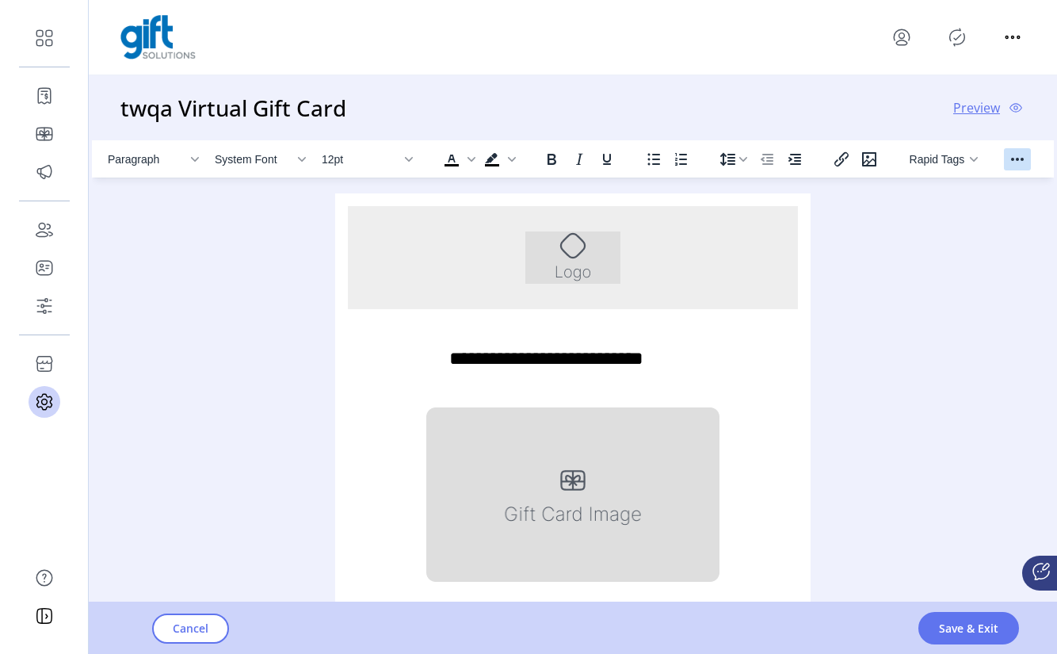
click at [1023, 157] on icon "Reveal or hide additional toolbar items" at bounding box center [1017, 159] width 19 height 19
click at [813, 181] on button "Header Color" at bounding box center [801, 189] width 87 height 22
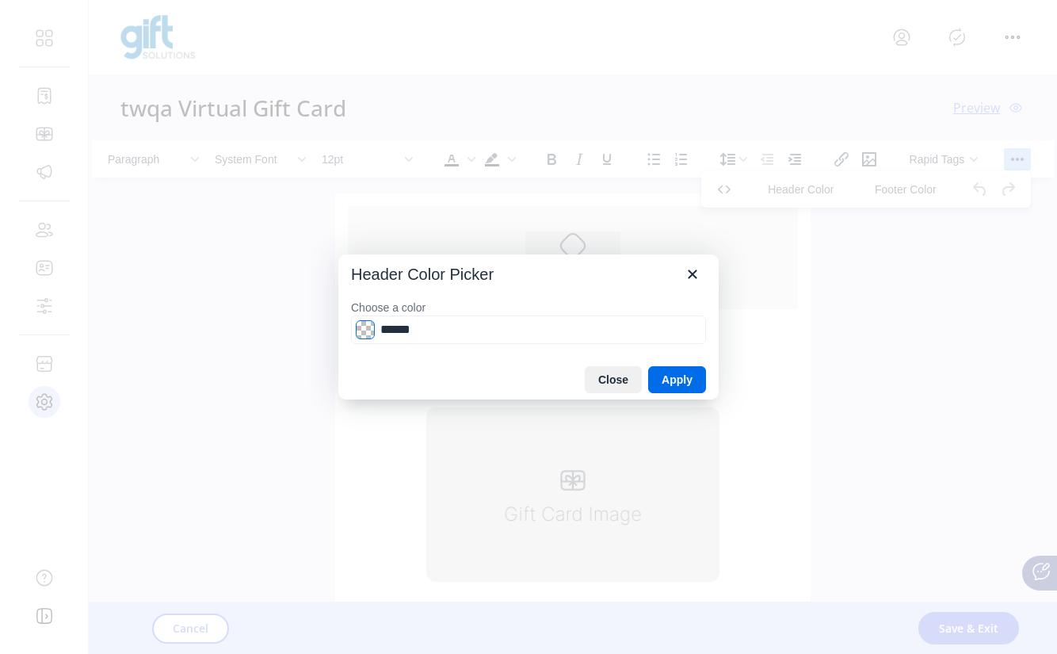
click at [368, 338] on span "Color swatch" at bounding box center [365, 329] width 19 height 19
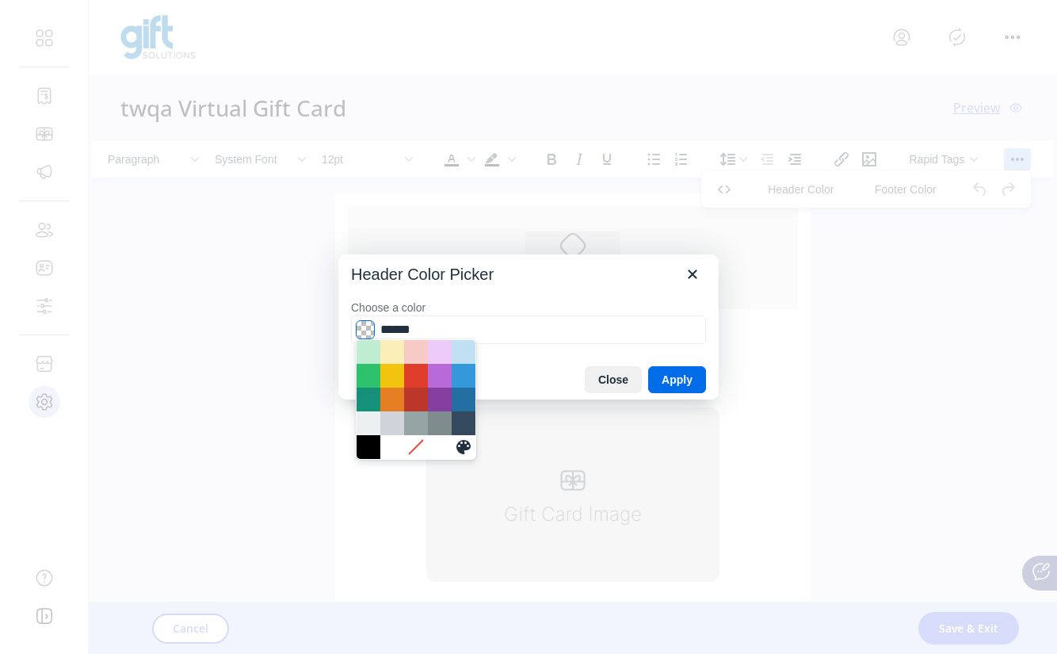
click at [365, 330] on span "Color swatch" at bounding box center [365, 329] width 19 height 19
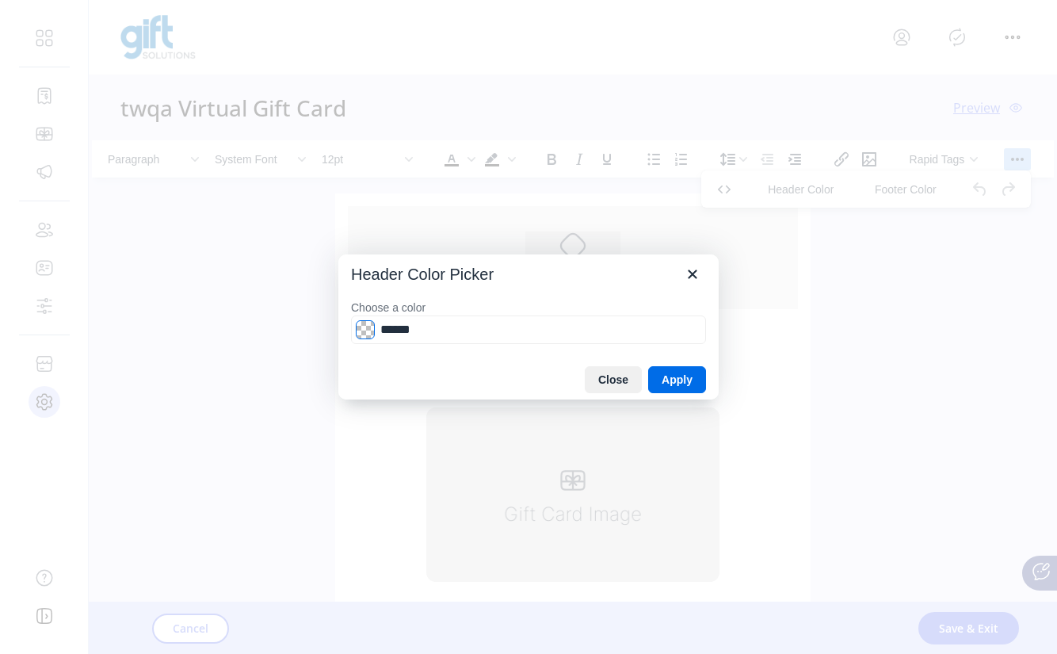
click at [363, 336] on span "Color swatch" at bounding box center [365, 329] width 19 height 19
click at [696, 276] on icon "Close" at bounding box center [692, 274] width 19 height 19
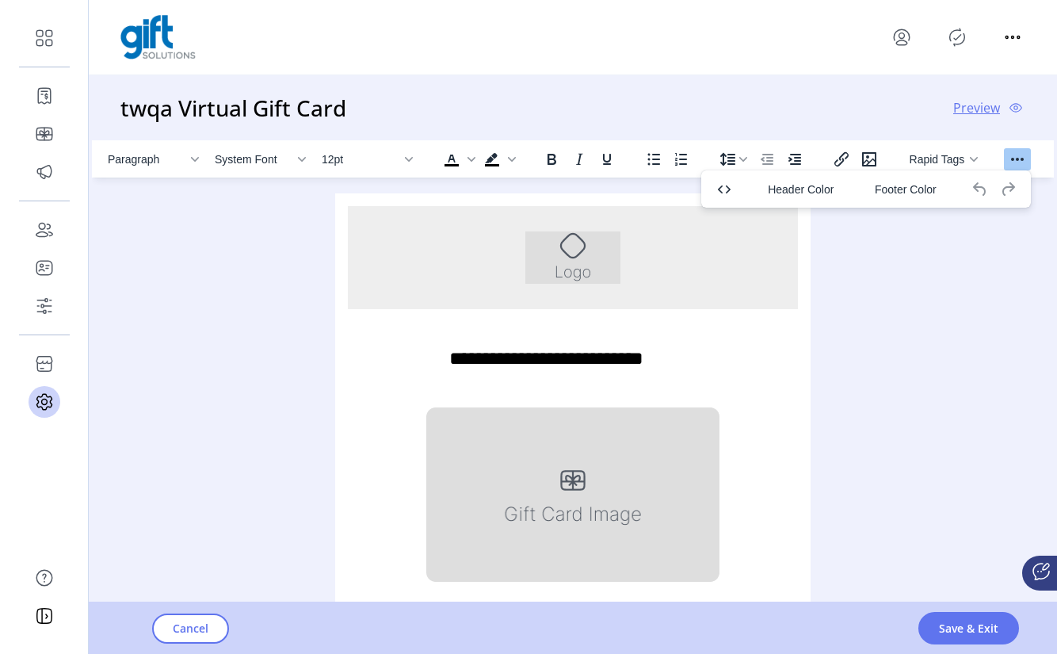
click at [594, 271] on img "Rich Text Area. Press ALT-0 for help." at bounding box center [572, 257] width 95 height 52
click at [869, 160] on icon "Insert/edit image" at bounding box center [869, 159] width 19 height 19
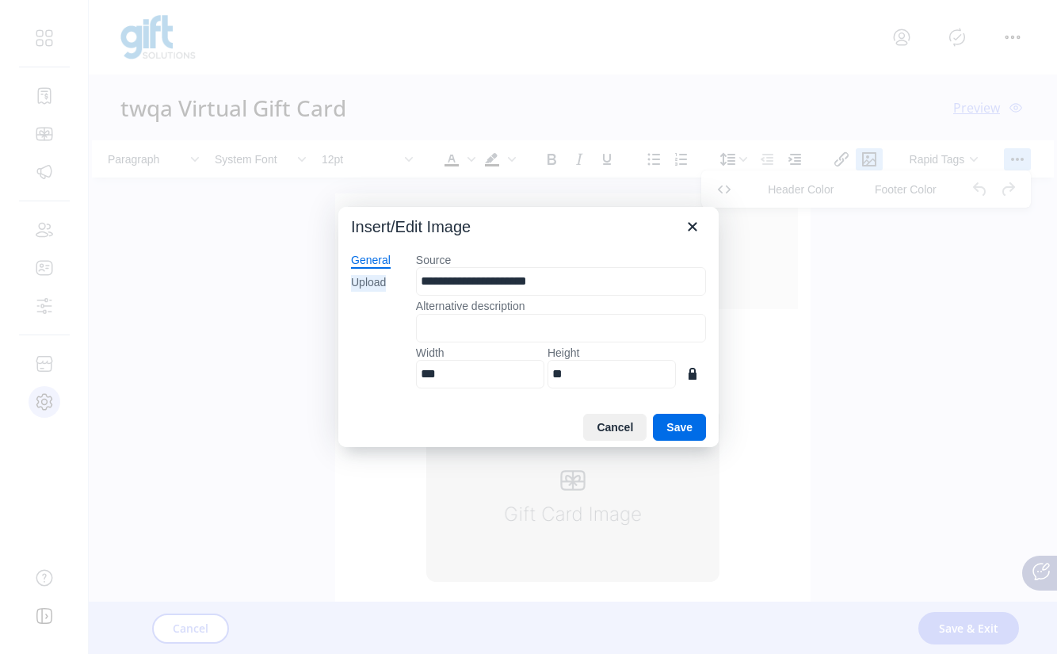
click at [374, 278] on div "Upload" at bounding box center [368, 283] width 35 height 16
